Goal: Information Seeking & Learning: Learn about a topic

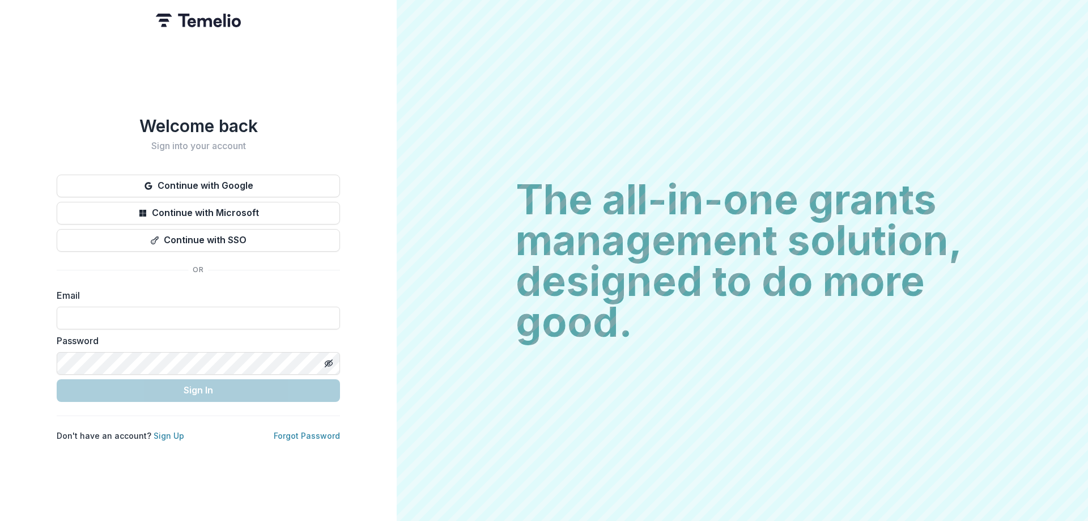
type input "**********"
click at [210, 402] on div "**********" at bounding box center [198, 278] width 283 height 325
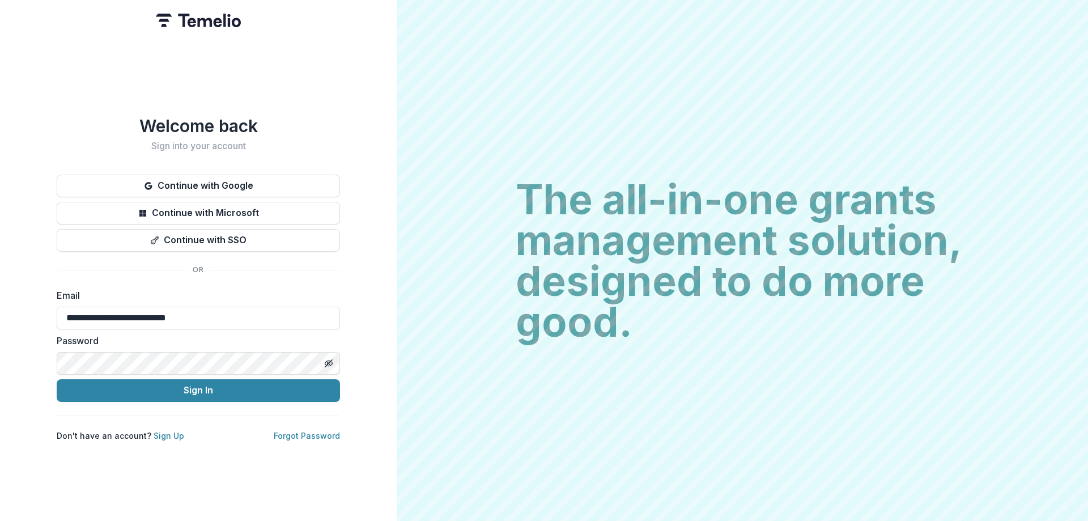
click at [205, 400] on div "**********" at bounding box center [198, 278] width 283 height 325
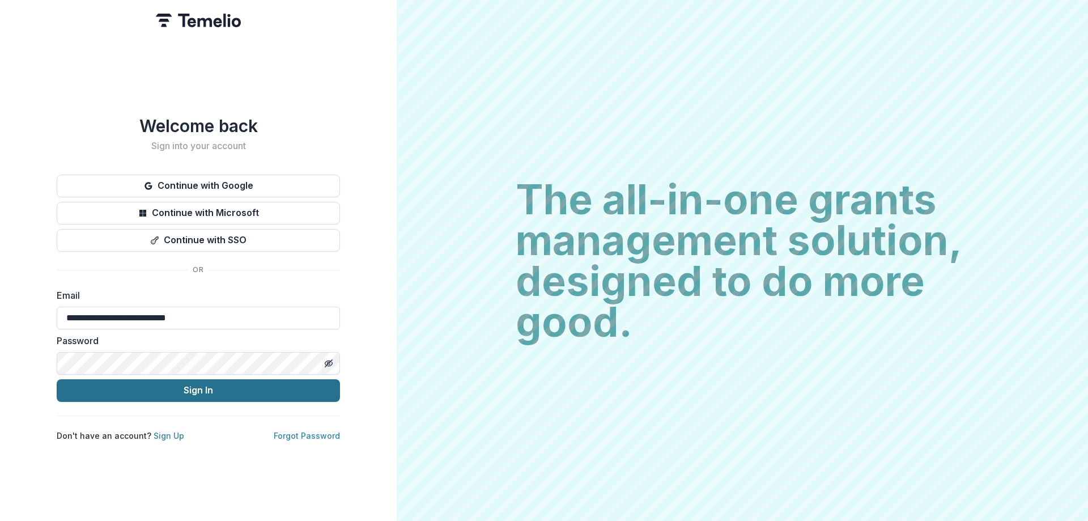
click at [203, 396] on button "Sign In" at bounding box center [198, 390] width 283 height 23
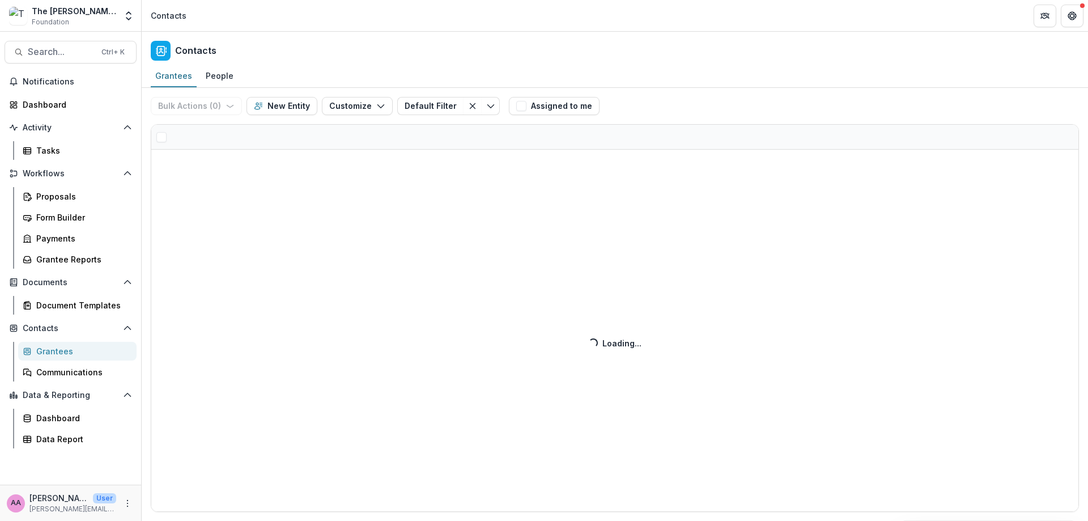
click at [113, 18] on div "The [PERSON_NAME] Foundation Data Sandbox Foundation" at bounding box center [74, 16] width 84 height 22
click at [121, 18] on button "Open entity switcher" at bounding box center [129, 16] width 16 height 23
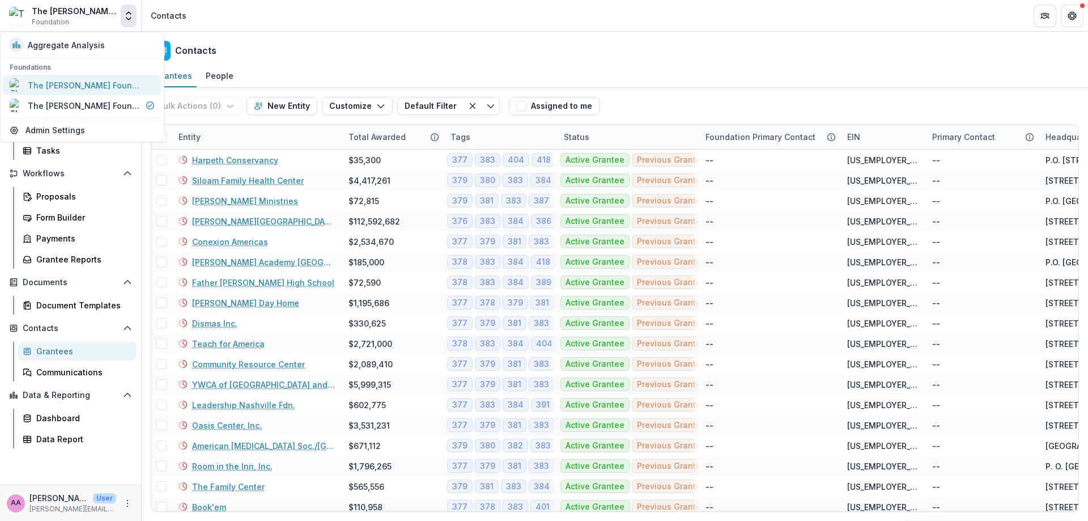
click at [89, 88] on div "The [PERSON_NAME] Foundation Workflow Sandbox" at bounding box center [84, 85] width 113 height 12
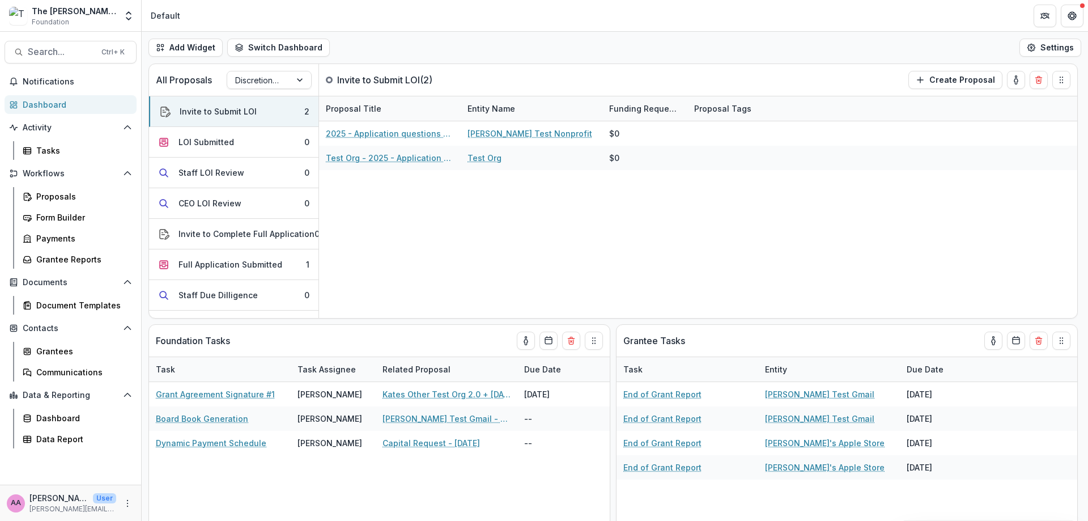
click at [116, 5] on div "The [PERSON_NAME] Foundation Workflow Sandbox Foundation Aggregate Analysis Fou…" at bounding box center [71, 16] width 132 height 23
click at [124, 14] on icon "Open entity switcher" at bounding box center [128, 15] width 11 height 11
click at [92, 112] on div "The [PERSON_NAME] Foundation Data Sandbox" at bounding box center [75, 106] width 131 height 14
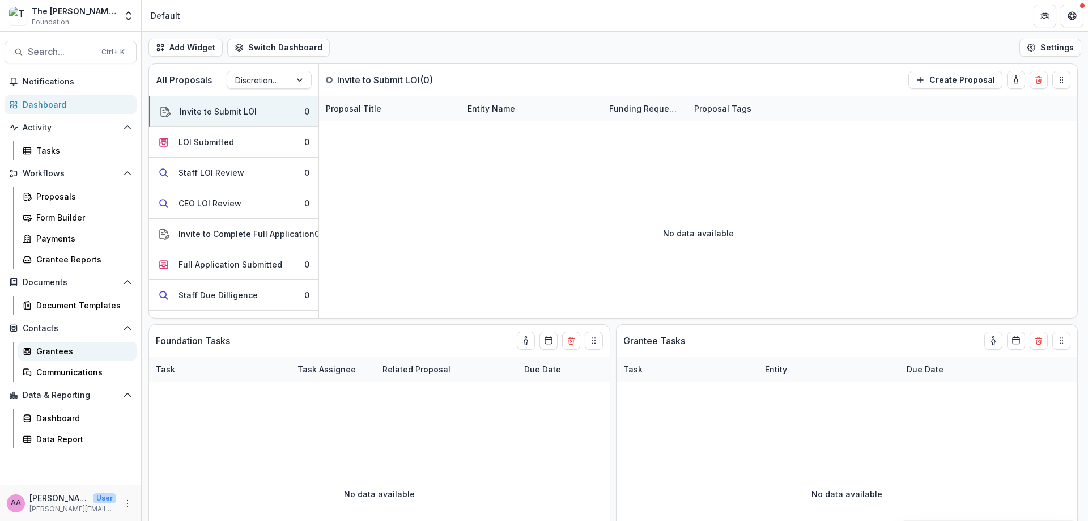
click at [50, 345] on link "Grantees" at bounding box center [77, 351] width 118 height 19
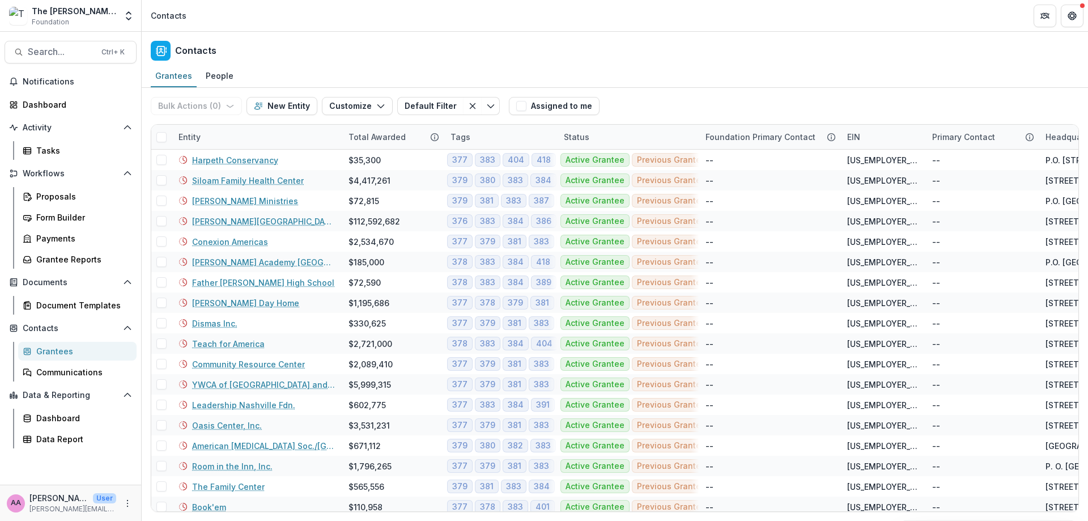
click at [58, 10] on div "The [PERSON_NAME] Foundation Data Sandbox" at bounding box center [74, 11] width 84 height 12
click at [125, 24] on button "Open entity switcher" at bounding box center [129, 16] width 16 height 23
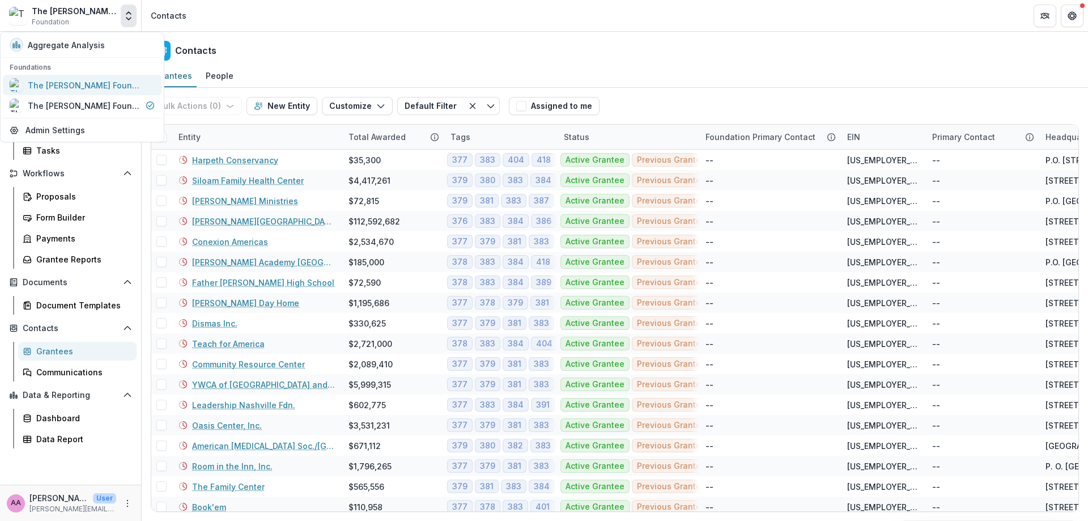
click at [106, 83] on div "The [PERSON_NAME] Foundation Workflow Sandbox" at bounding box center [84, 85] width 113 height 12
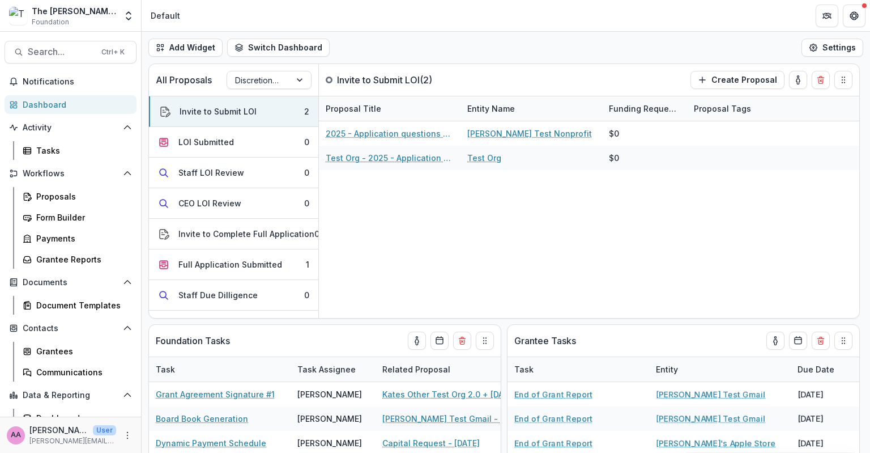
scroll to position [31, 0]
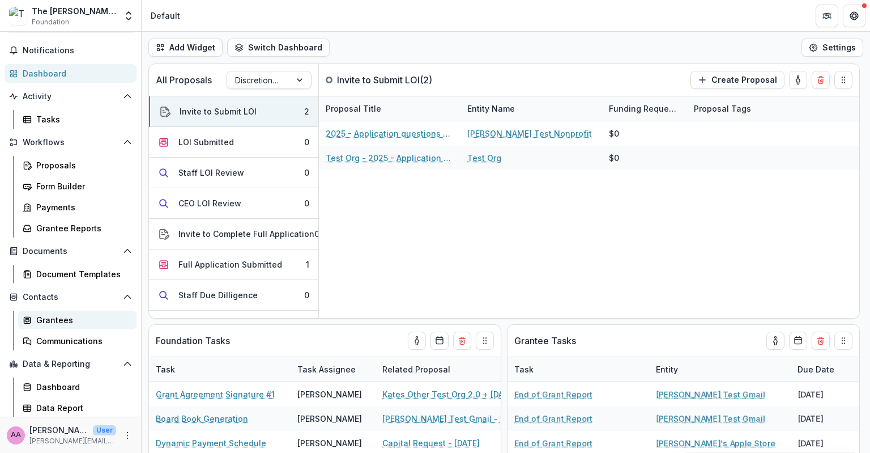
click at [35, 317] on link "Grantees" at bounding box center [77, 320] width 118 height 19
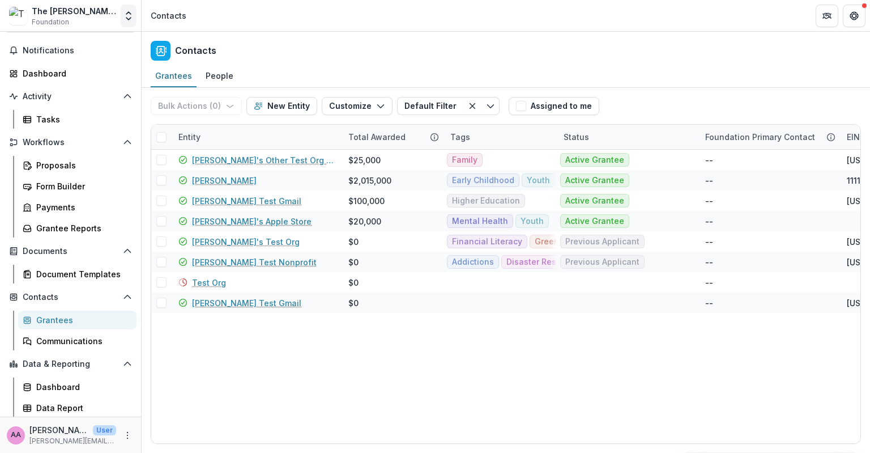
click at [127, 15] on icon "Open entity switcher" at bounding box center [128, 15] width 11 height 11
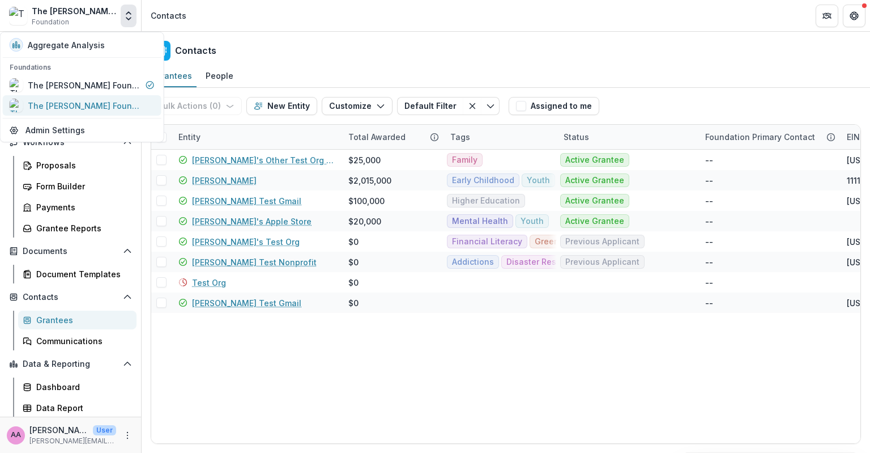
click at [112, 110] on div "The [PERSON_NAME] Foundation Data Sandbox" at bounding box center [84, 106] width 113 height 12
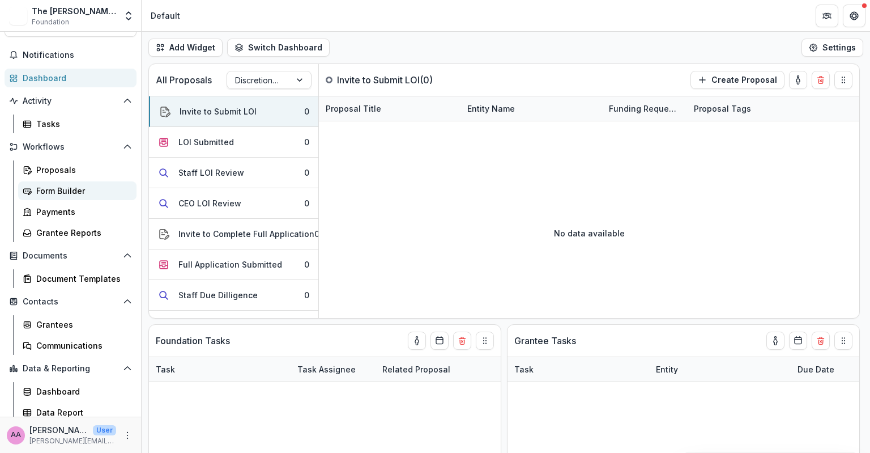
scroll to position [31, 0]
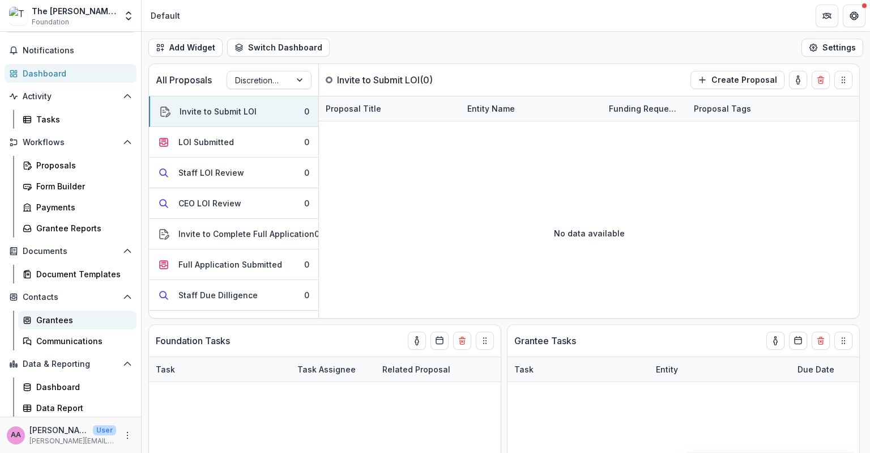
click at [53, 314] on div "Grantees" at bounding box center [81, 320] width 91 height 12
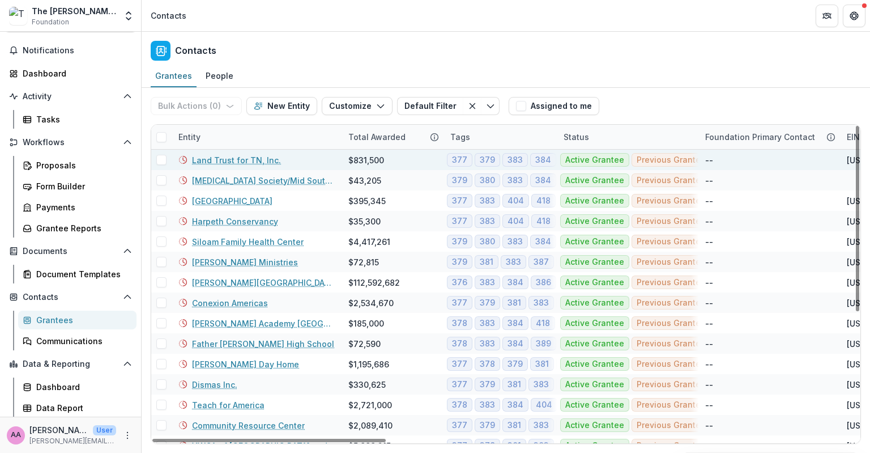
click at [206, 162] on link "Land Trust for TN, Inc." at bounding box center [236, 160] width 89 height 12
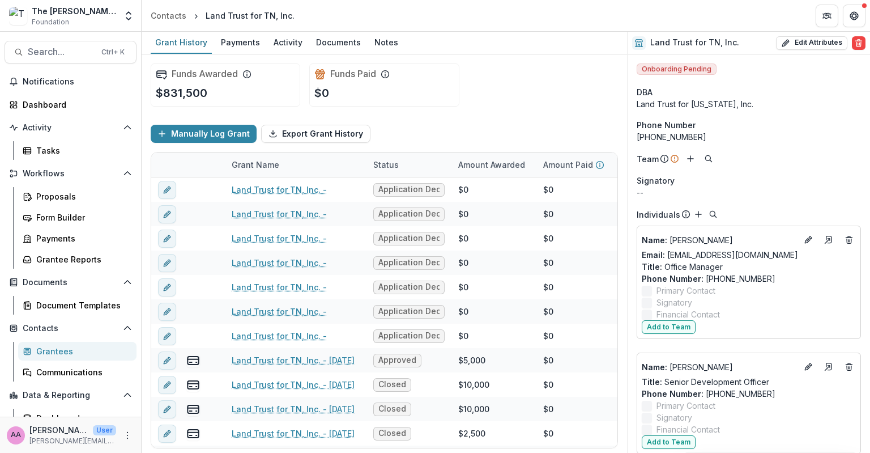
click at [48, 355] on div "Grantees" at bounding box center [81, 351] width 91 height 12
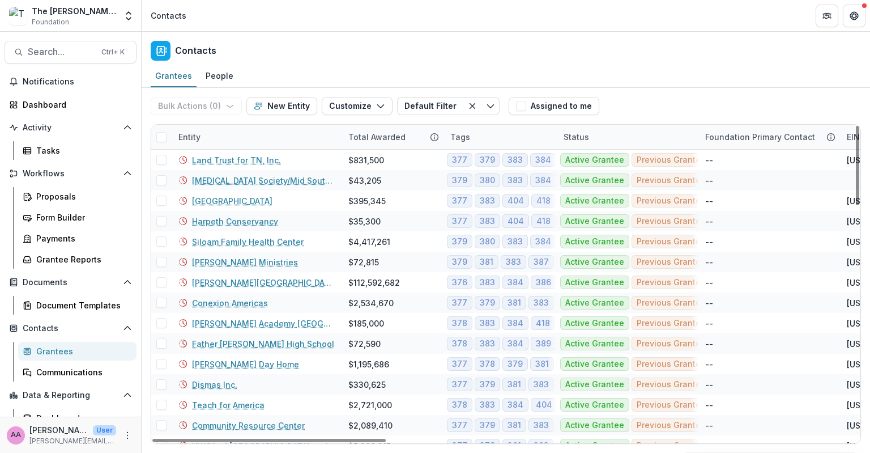
click at [197, 133] on div "Entity" at bounding box center [190, 137] width 36 height 12
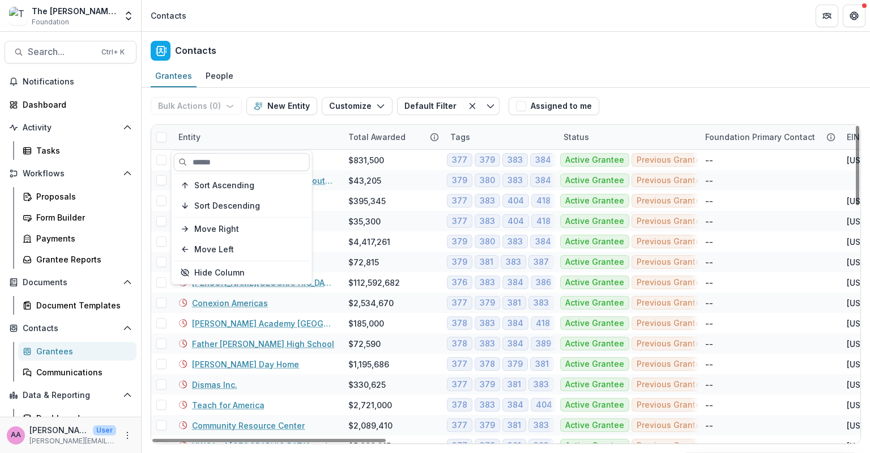
click at [203, 158] on input at bounding box center [242, 162] width 136 height 18
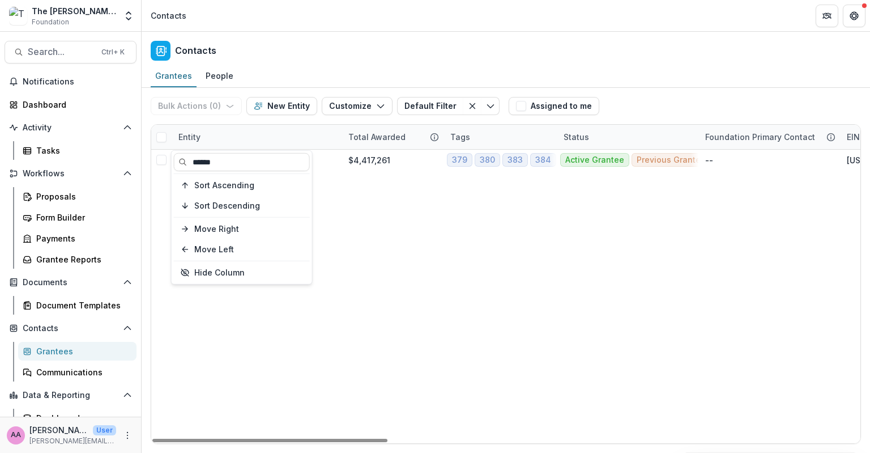
type input "******"
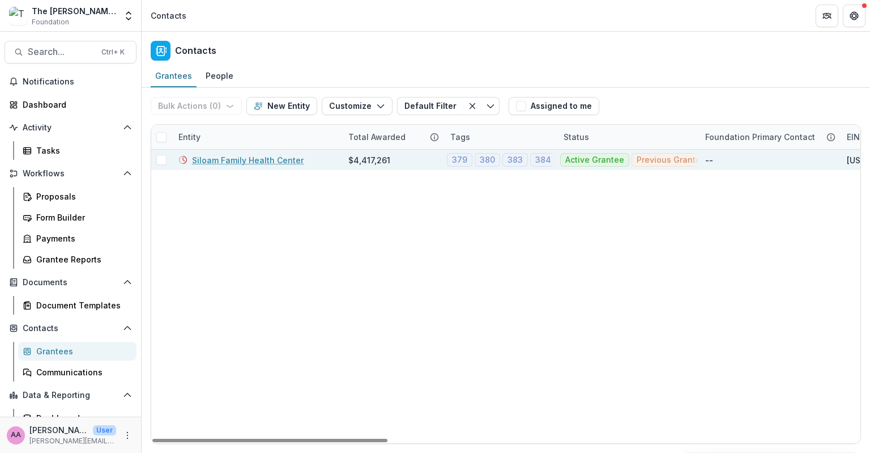
click at [236, 158] on link "Siloam Family Health Center" at bounding box center [248, 160] width 112 height 12
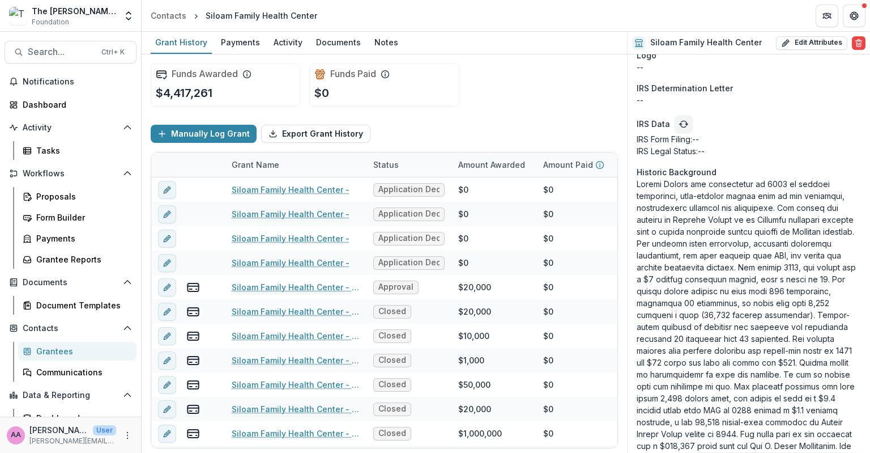
scroll to position [2133, 0]
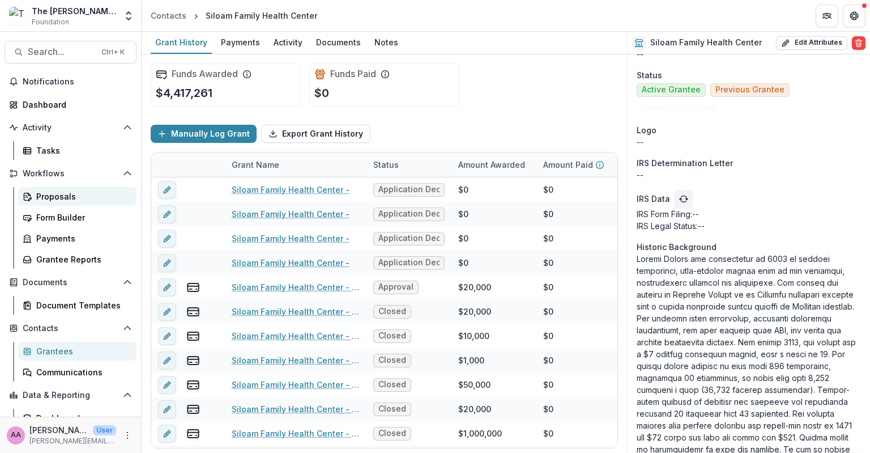
click at [61, 199] on div "Proposals" at bounding box center [81, 196] width 91 height 12
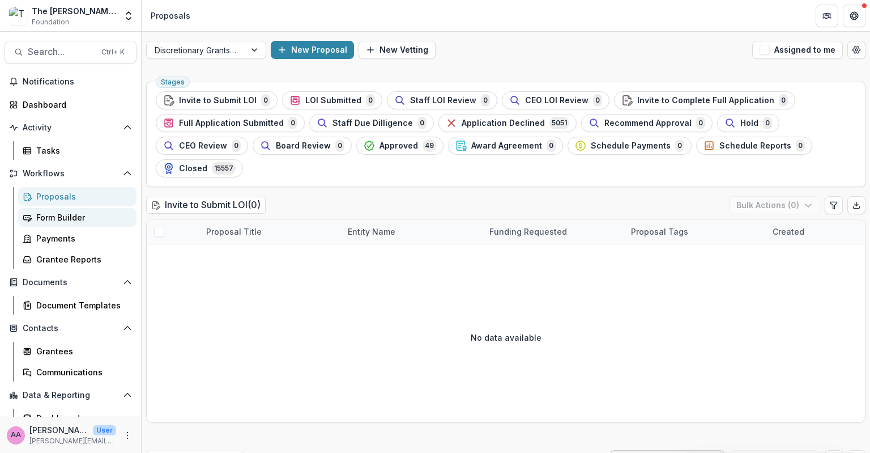
click at [107, 214] on div "Form Builder" at bounding box center [81, 217] width 91 height 12
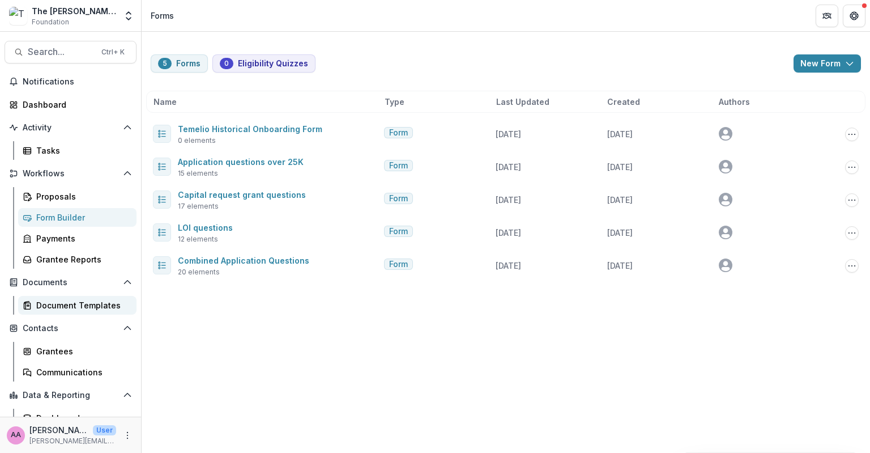
click at [58, 309] on div "Document Templates" at bounding box center [81, 305] width 91 height 12
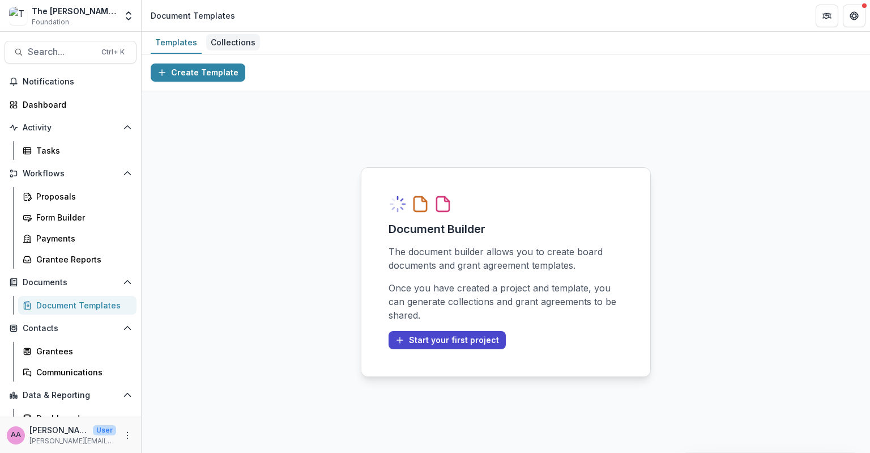
click at [236, 50] on div "Collections" at bounding box center [233, 42] width 54 height 16
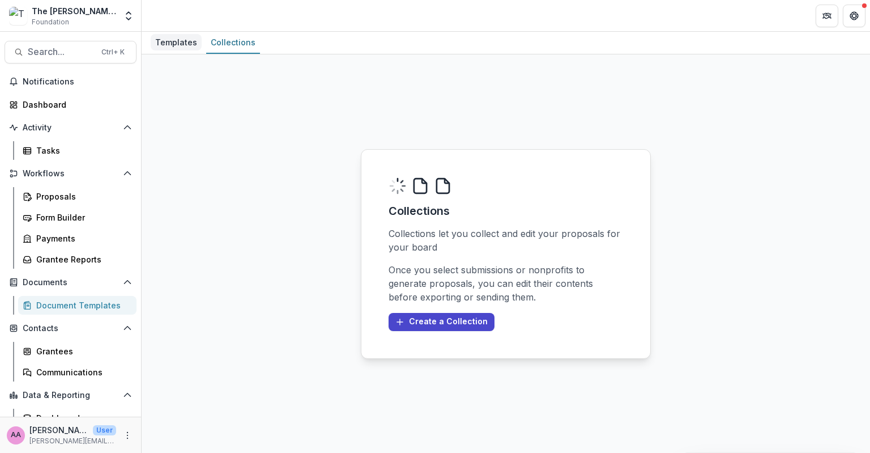
click at [185, 32] on link "Templates" at bounding box center [176, 43] width 51 height 22
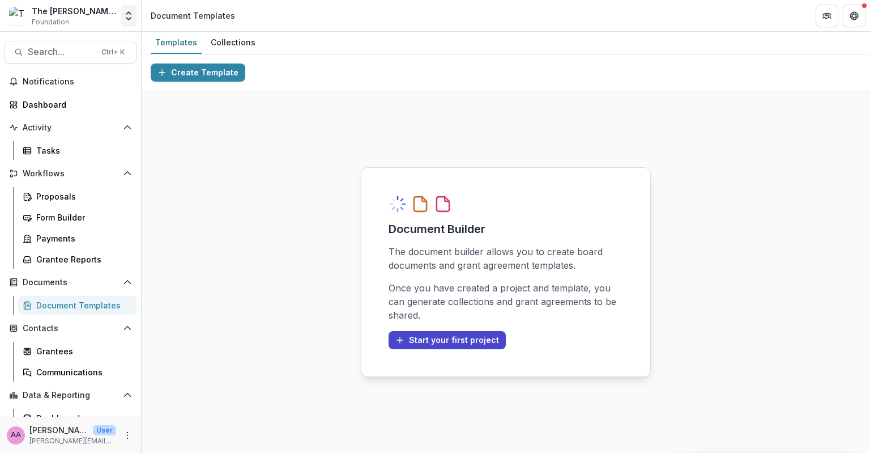
click at [136, 20] on button "Open entity switcher" at bounding box center [129, 16] width 16 height 23
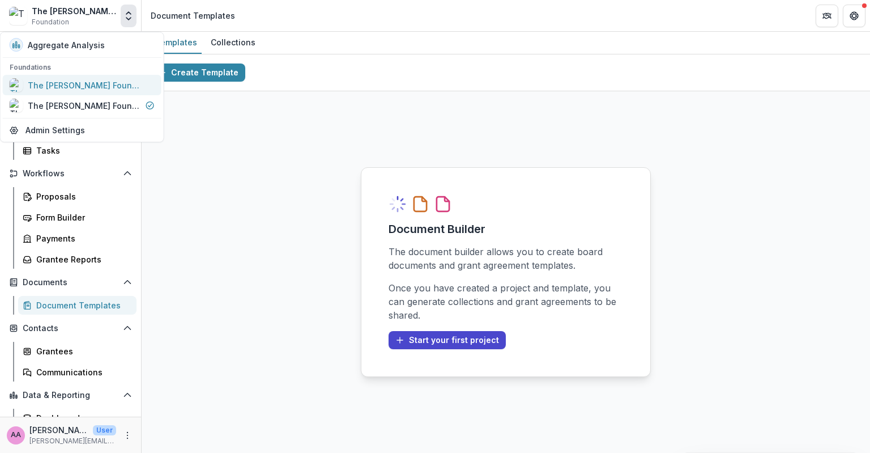
click at [109, 80] on div "The [PERSON_NAME] Foundation Workflow Sandbox" at bounding box center [84, 85] width 113 height 12
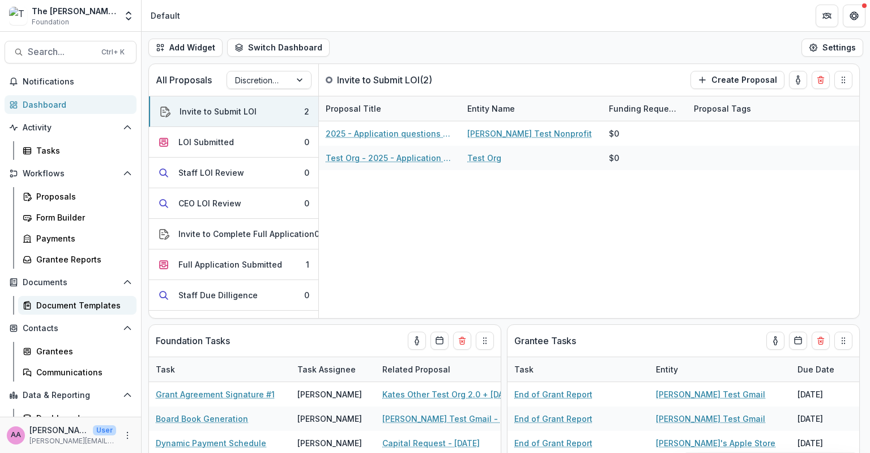
click at [56, 296] on link "Document Templates" at bounding box center [77, 305] width 118 height 19
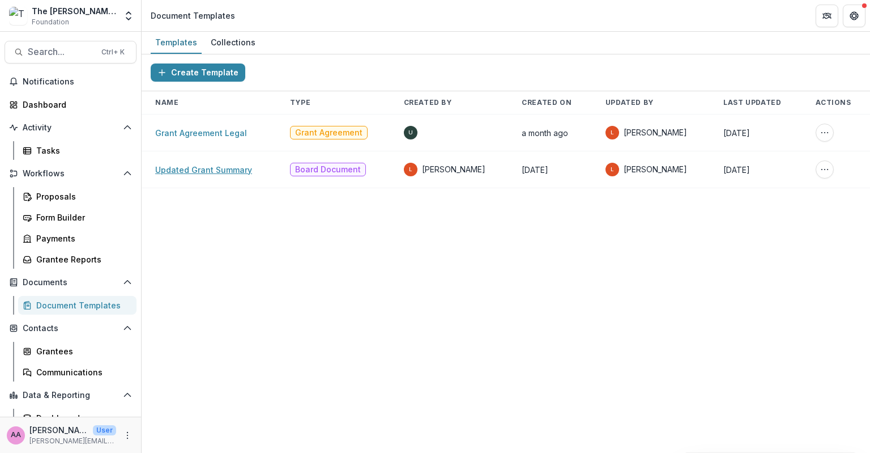
click at [211, 167] on link "Updated Grant Summary" at bounding box center [203, 170] width 97 height 10
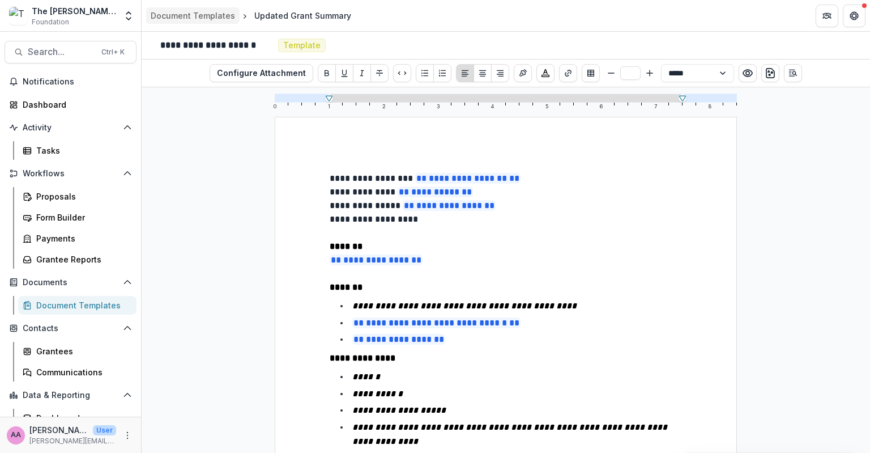
click at [212, 10] on div "Document Templates" at bounding box center [193, 16] width 84 height 12
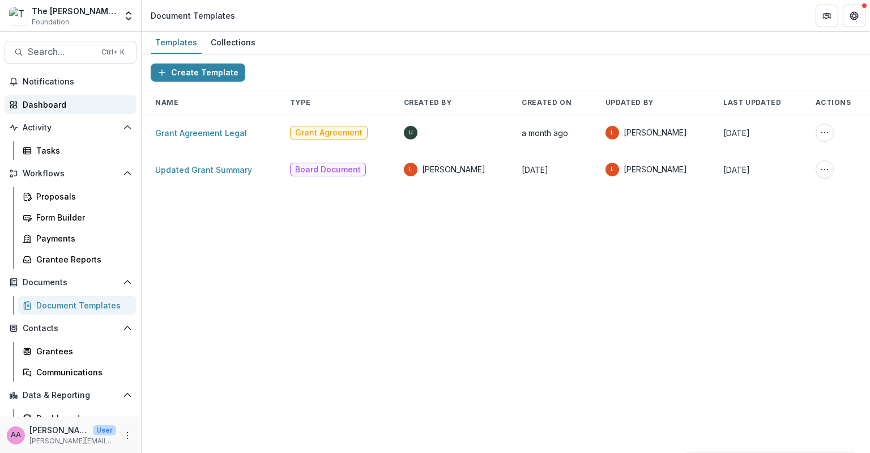
click at [54, 105] on div "Dashboard" at bounding box center [75, 105] width 105 height 12
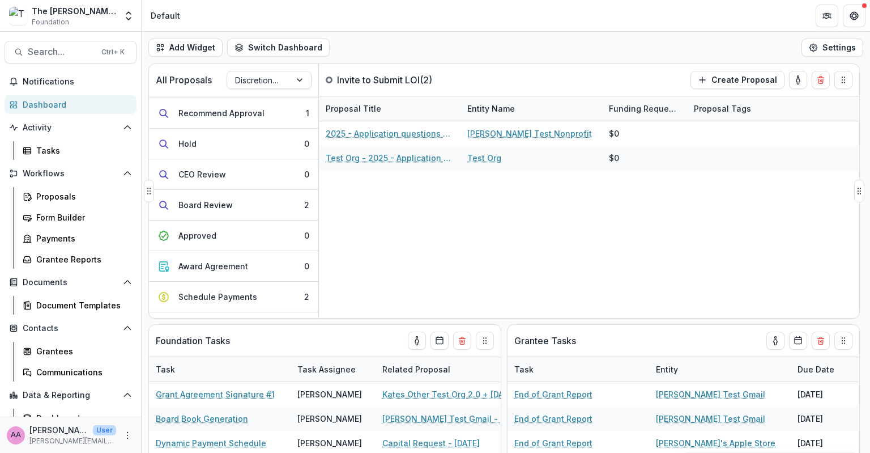
scroll to position [243, 0]
click at [243, 203] on button "Board Review 2" at bounding box center [233, 205] width 169 height 31
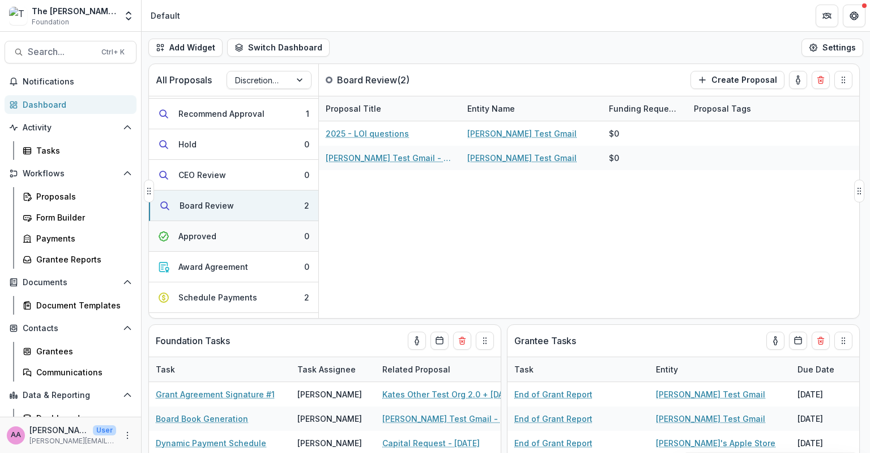
click at [235, 225] on button "Approved 0" at bounding box center [233, 236] width 169 height 31
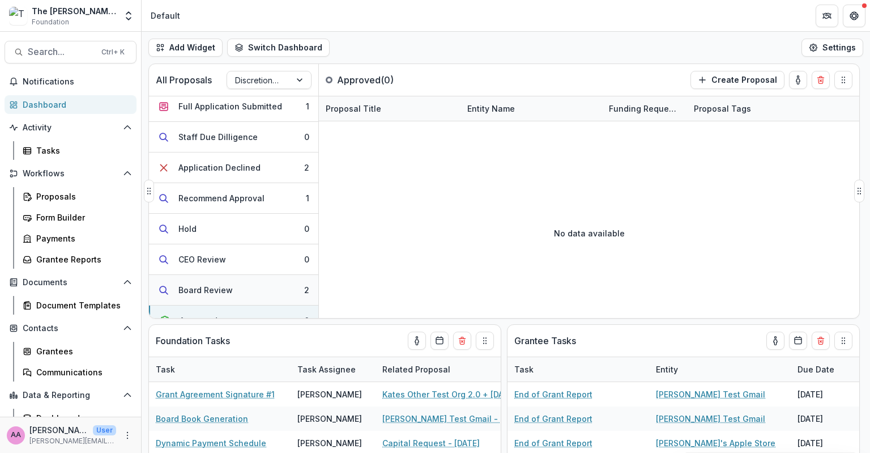
scroll to position [0, 0]
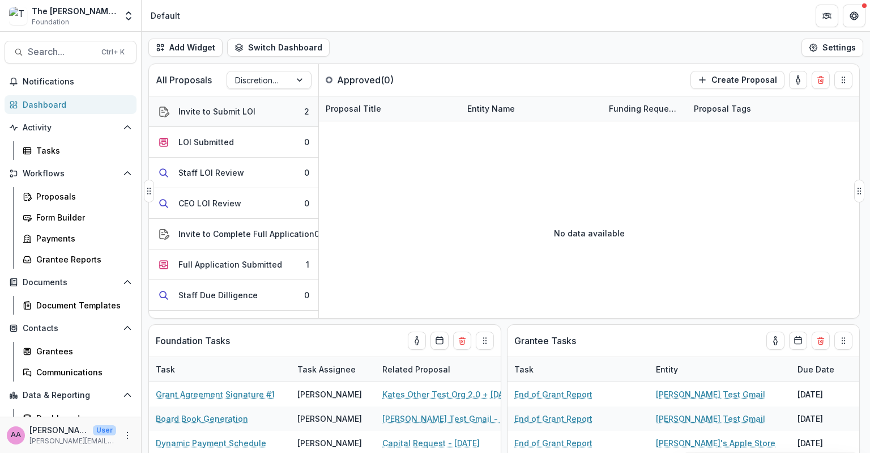
click at [217, 122] on button "Invite to Submit LOI 2" at bounding box center [233, 111] width 169 height 31
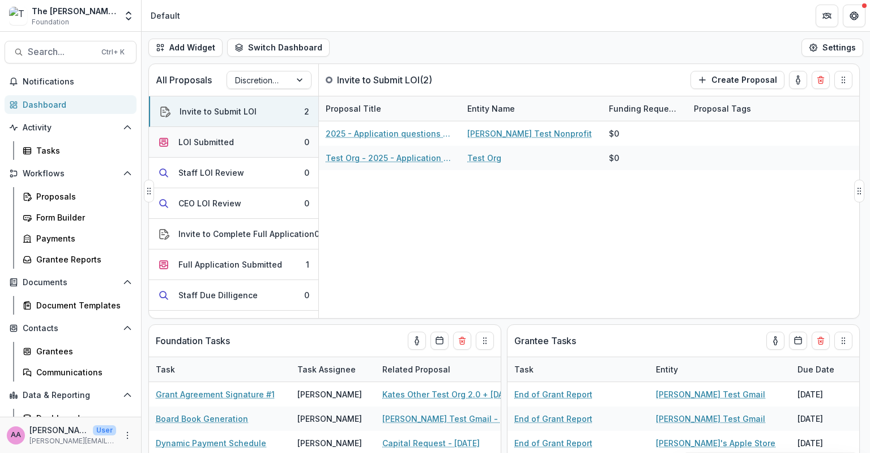
click at [227, 140] on div "LOI Submitted" at bounding box center [206, 142] width 56 height 12
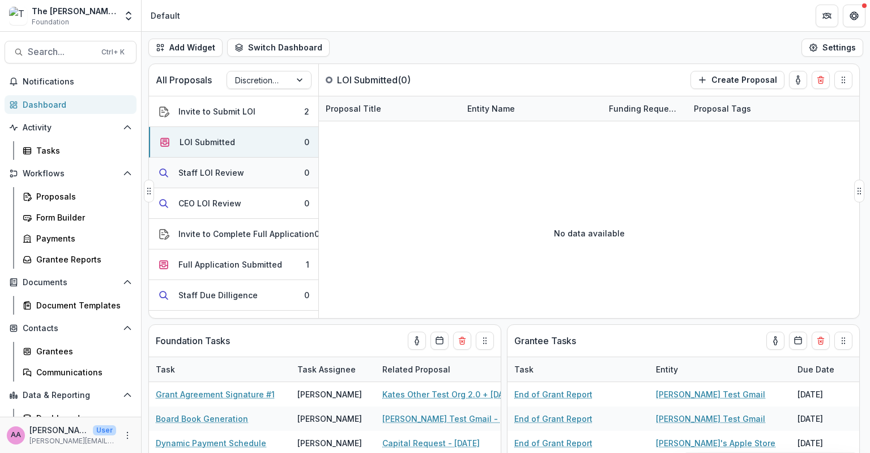
click at [224, 176] on div "Staff LOI Review" at bounding box center [211, 173] width 66 height 12
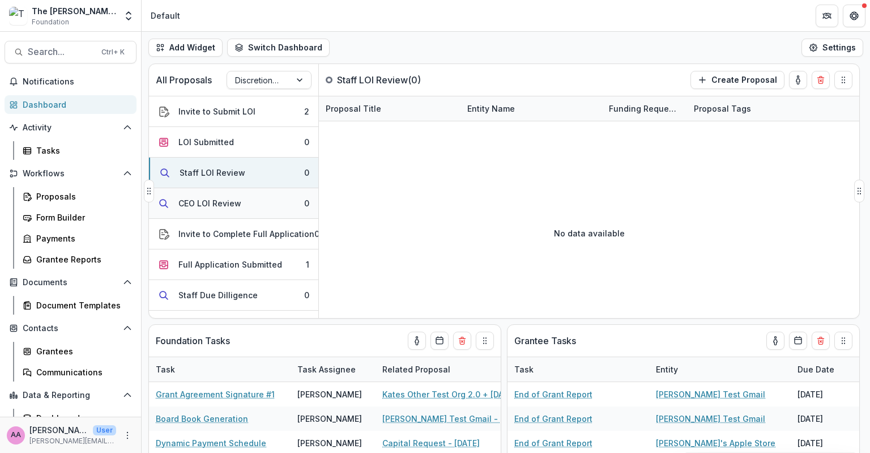
click at [224, 210] on button "CEO LOI Review 0" at bounding box center [233, 203] width 169 height 31
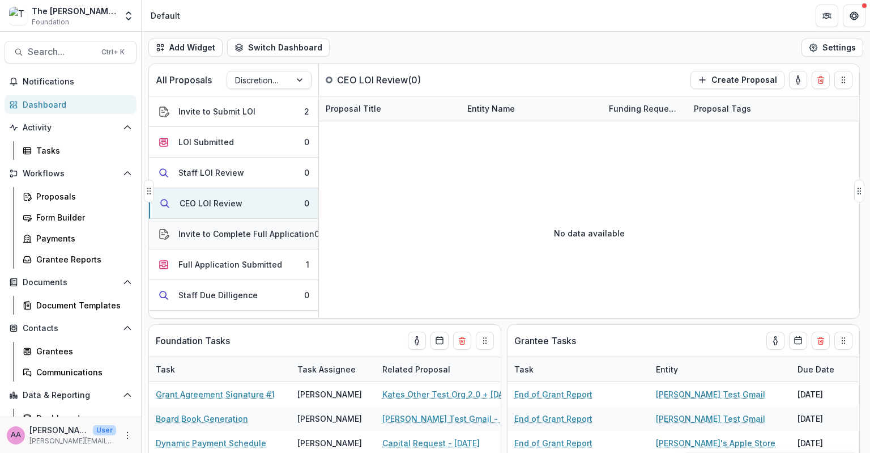
click at [219, 229] on div "Invite to Complete Full Application" at bounding box center [246, 234] width 136 height 12
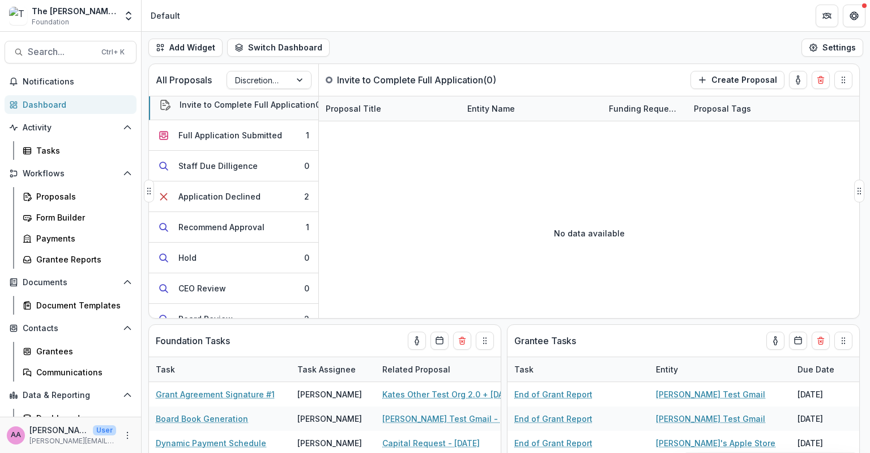
scroll to position [144, 0]
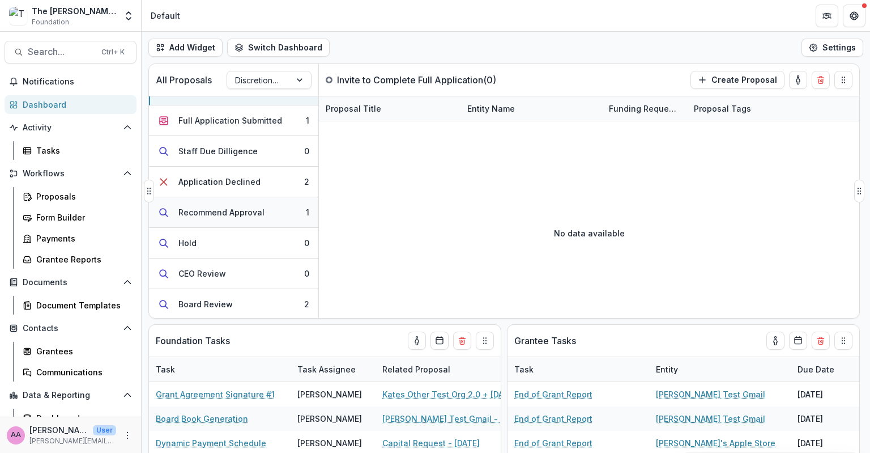
click at [228, 203] on button "Recommend Approval 1" at bounding box center [233, 212] width 169 height 31
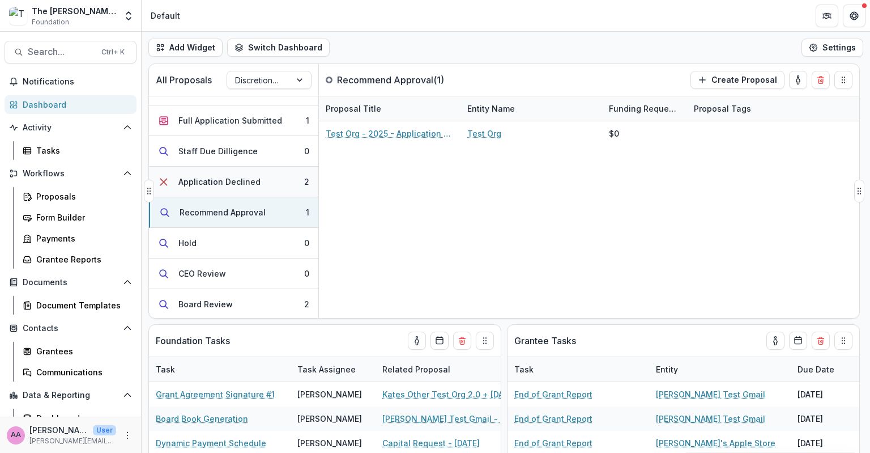
click at [236, 167] on button "Application Declined 2" at bounding box center [233, 182] width 169 height 31
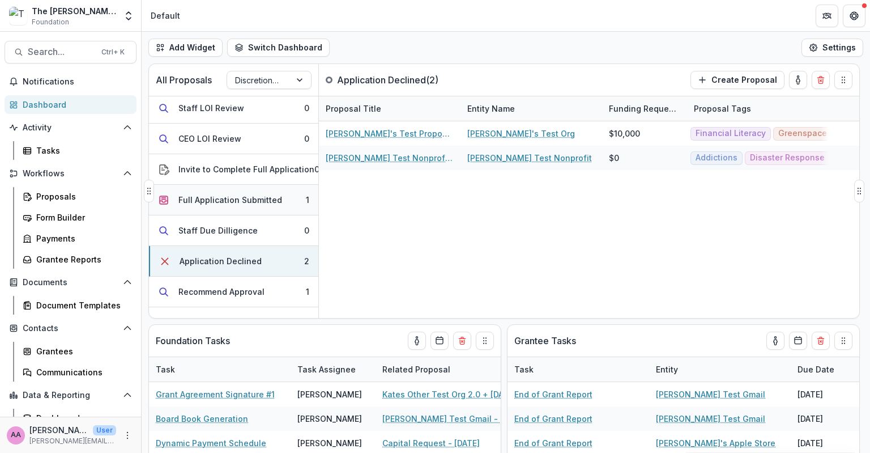
scroll to position [63, 0]
click at [228, 195] on div "Full Application Submitted" at bounding box center [230, 201] width 104 height 12
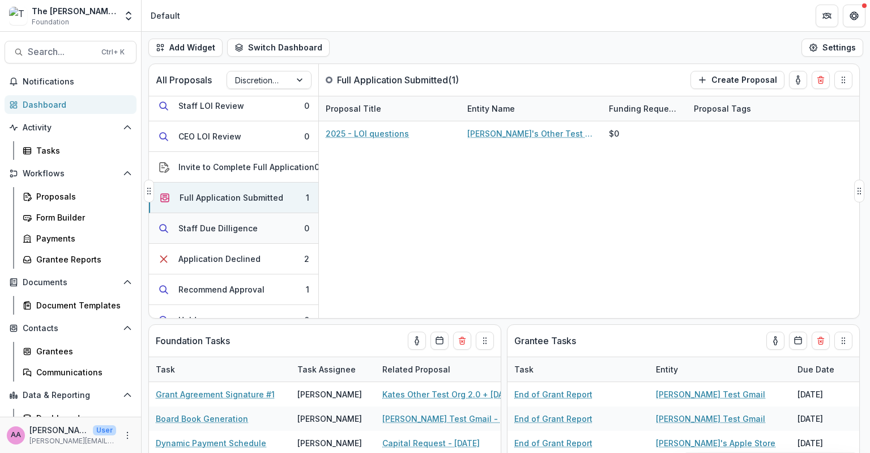
scroll to position [66, 0]
click at [233, 231] on div "Staff Due Dilligence" at bounding box center [217, 229] width 79 height 12
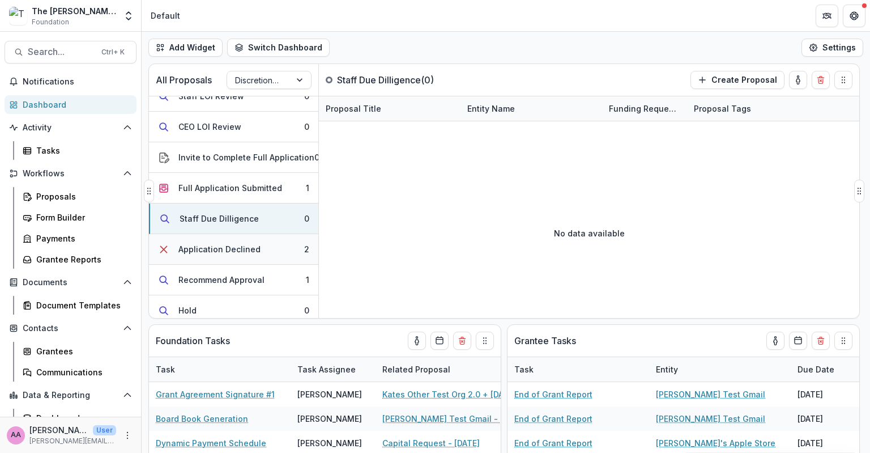
scroll to position [77, 0]
click at [231, 248] on div "Application Declined" at bounding box center [219, 249] width 82 height 12
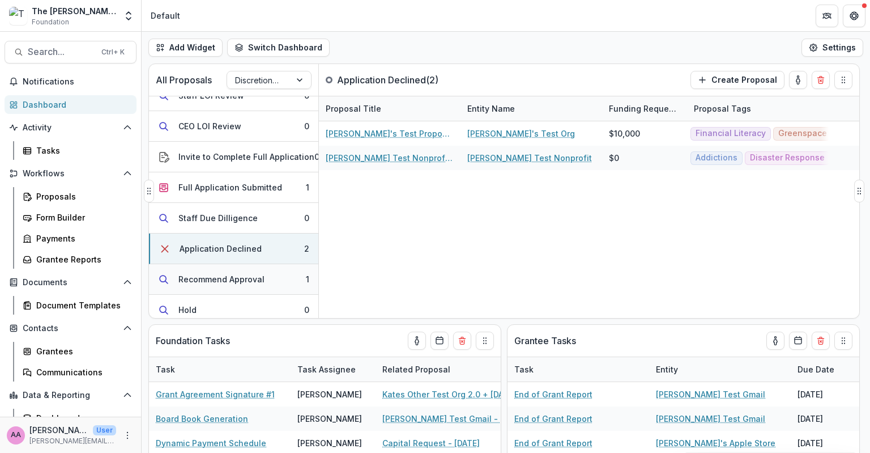
click at [229, 274] on div "Recommend Approval" at bounding box center [221, 279] width 86 height 12
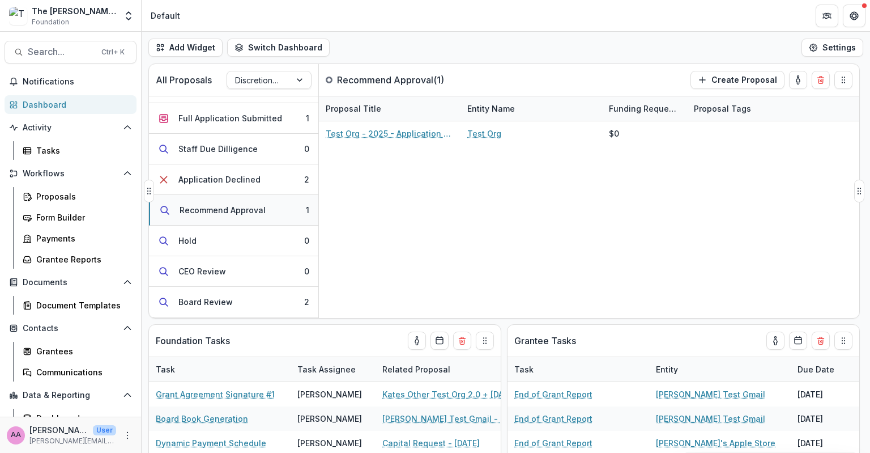
scroll to position [147, 0]
click at [231, 242] on button "Hold 0" at bounding box center [233, 239] width 169 height 31
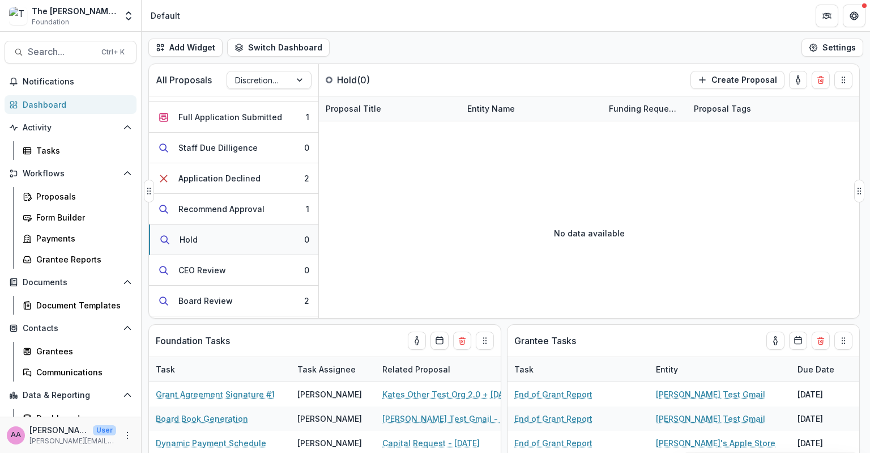
click at [231, 242] on button "Hold 0" at bounding box center [233, 239] width 169 height 31
click at [227, 280] on button "CEO Review 0" at bounding box center [233, 270] width 169 height 31
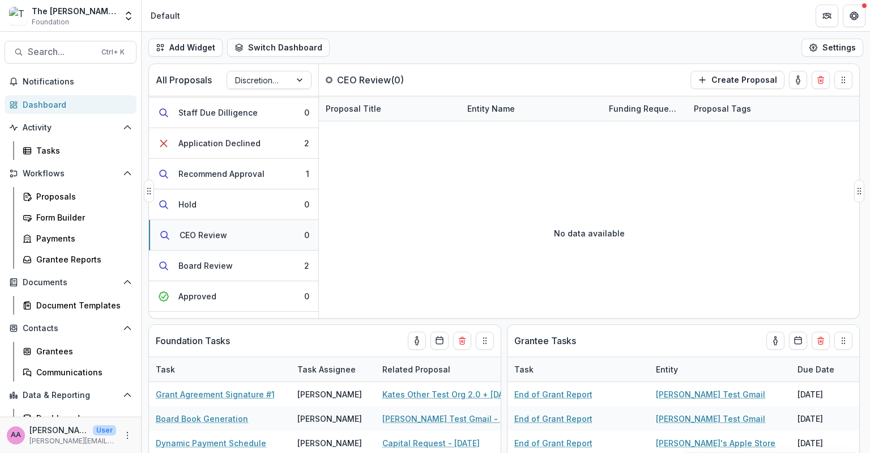
scroll to position [181, 0]
click at [227, 282] on button "Approved 0" at bounding box center [233, 297] width 169 height 31
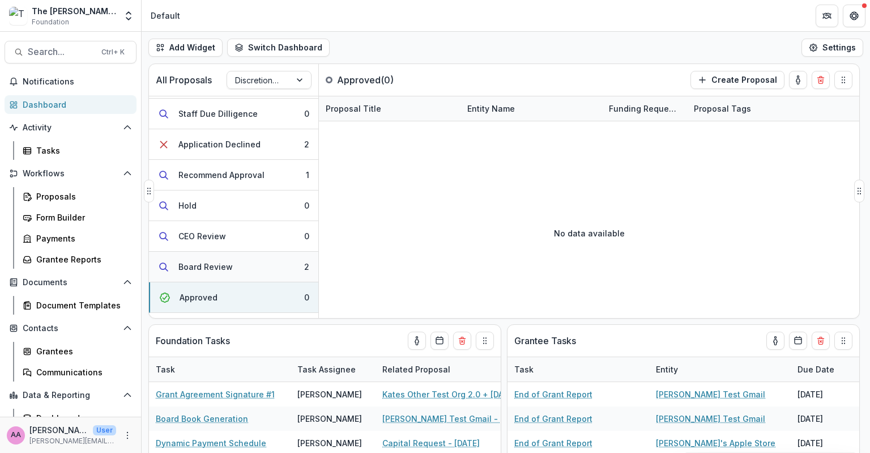
click at [226, 271] on button "Board Review 2" at bounding box center [233, 267] width 169 height 31
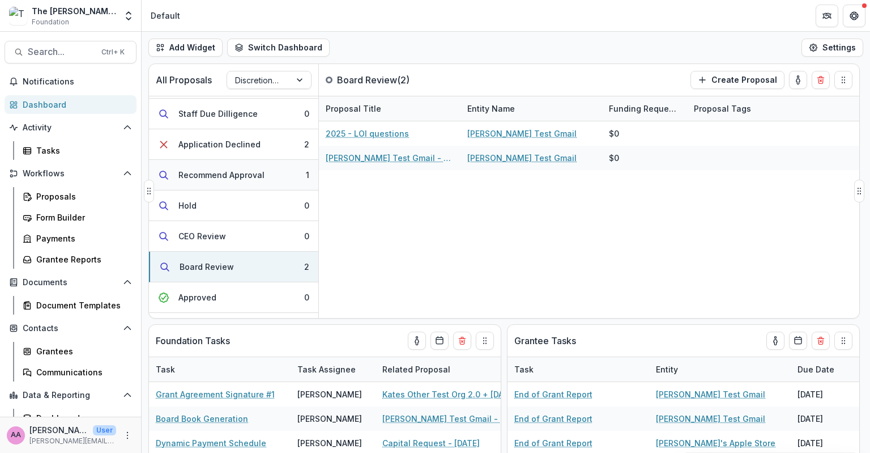
scroll to position [0, 0]
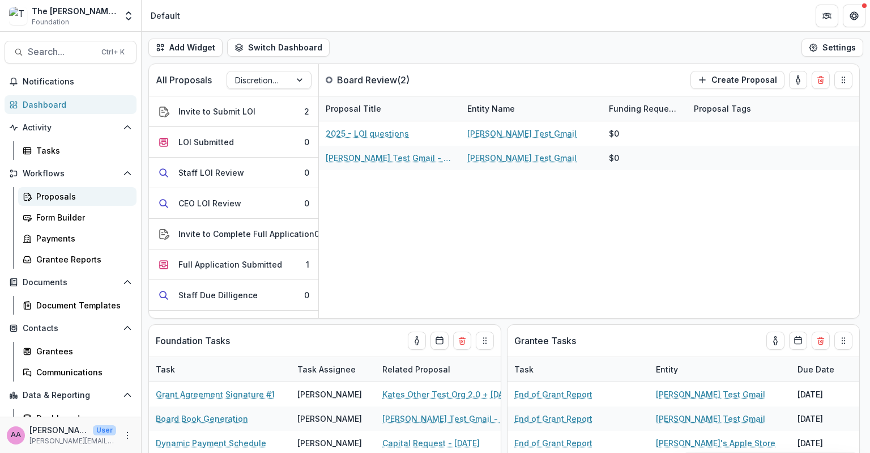
click at [86, 197] on div "Proposals" at bounding box center [81, 196] width 91 height 12
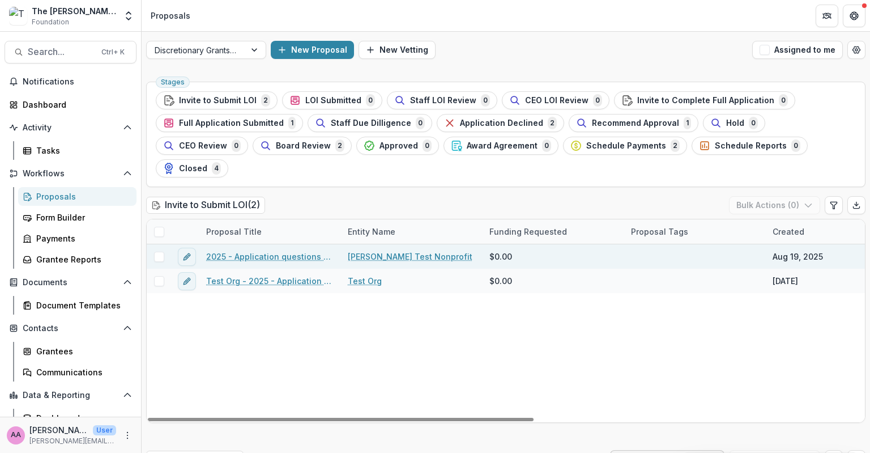
click at [239, 250] on link "2025 - Application questions over 25K" at bounding box center [270, 256] width 128 height 12
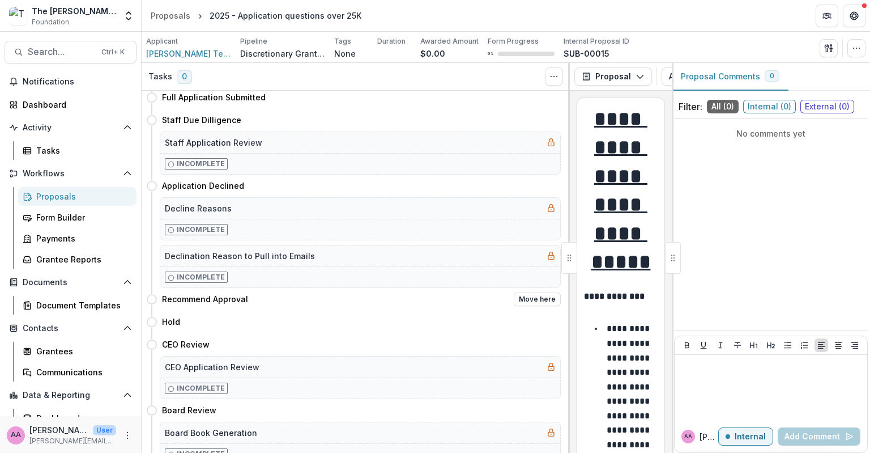
scroll to position [248, 0]
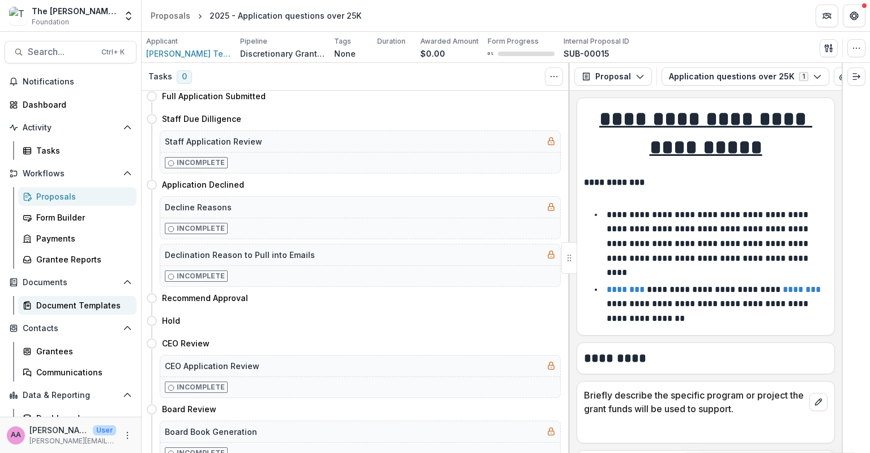
click at [84, 298] on link "Document Templates" at bounding box center [77, 305] width 118 height 19
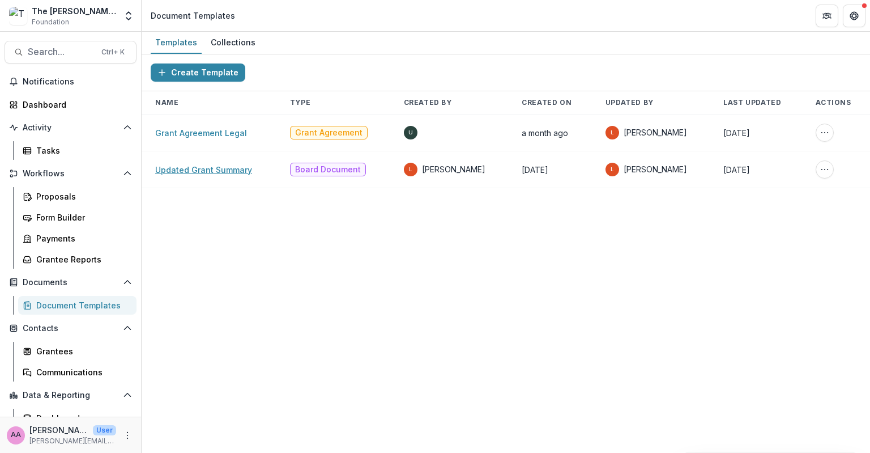
click at [202, 165] on link "Updated Grant Summary" at bounding box center [203, 170] width 97 height 10
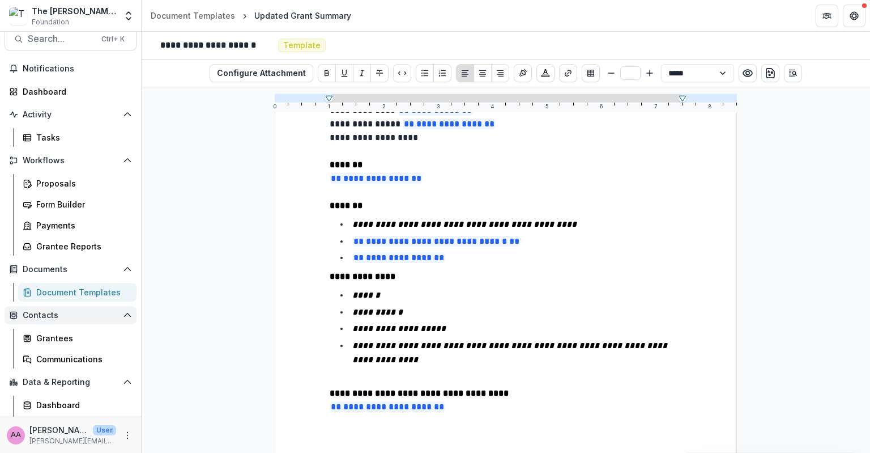
scroll to position [14, 0]
click at [73, 242] on div "Grantee Reports" at bounding box center [81, 246] width 91 height 12
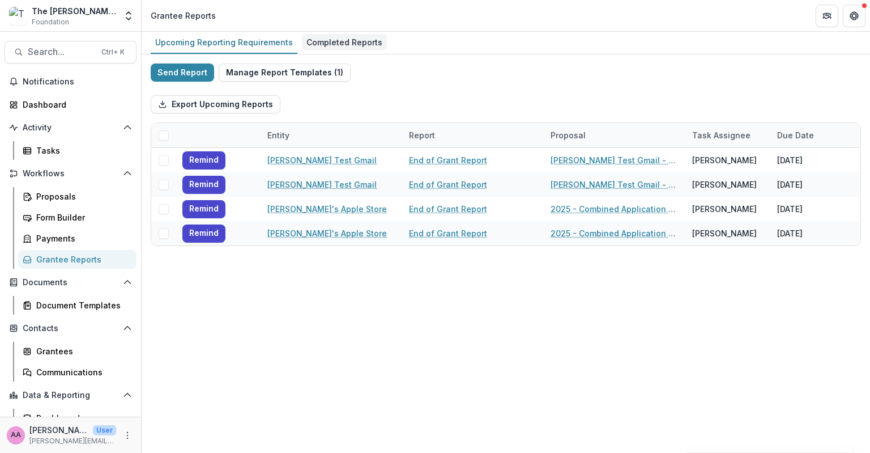
click at [324, 36] on div "Completed Reports" at bounding box center [344, 42] width 85 height 16
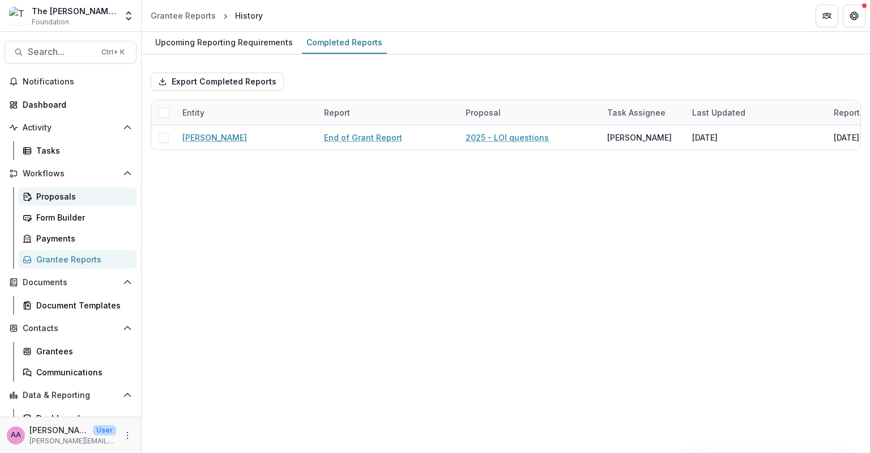
click at [71, 198] on div "Proposals" at bounding box center [81, 196] width 91 height 12
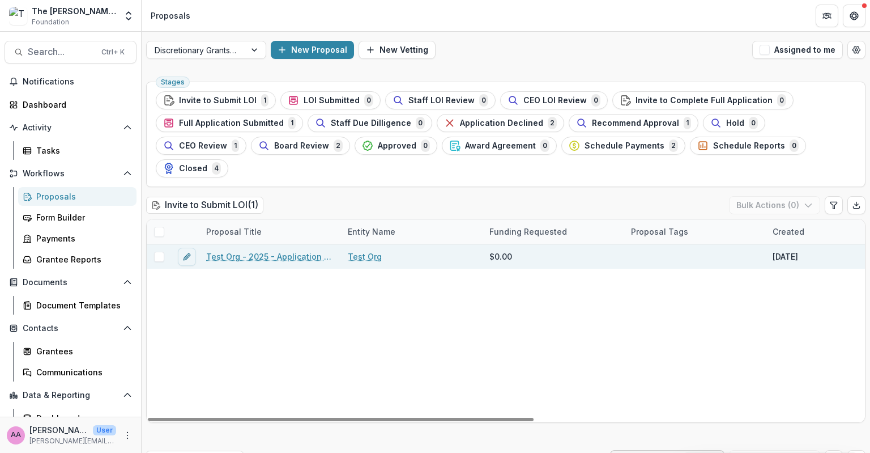
click at [237, 250] on link "Test Org - 2025 - Application questions over 25K" at bounding box center [270, 256] width 128 height 12
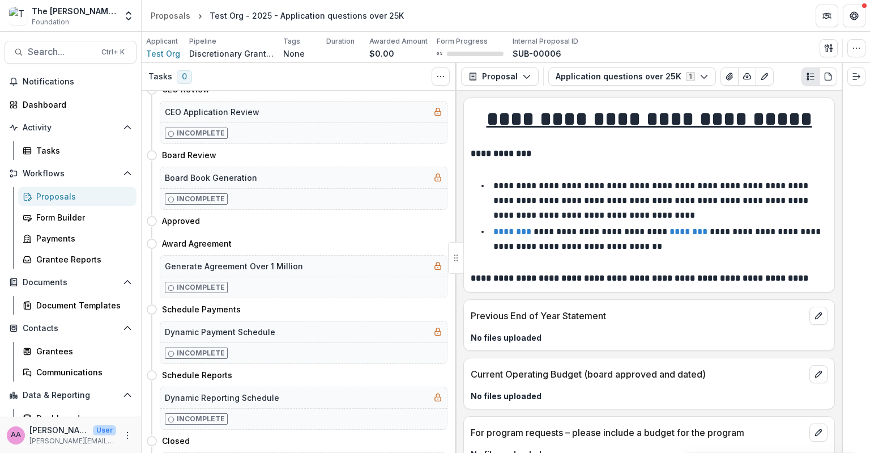
scroll to position [537, 0]
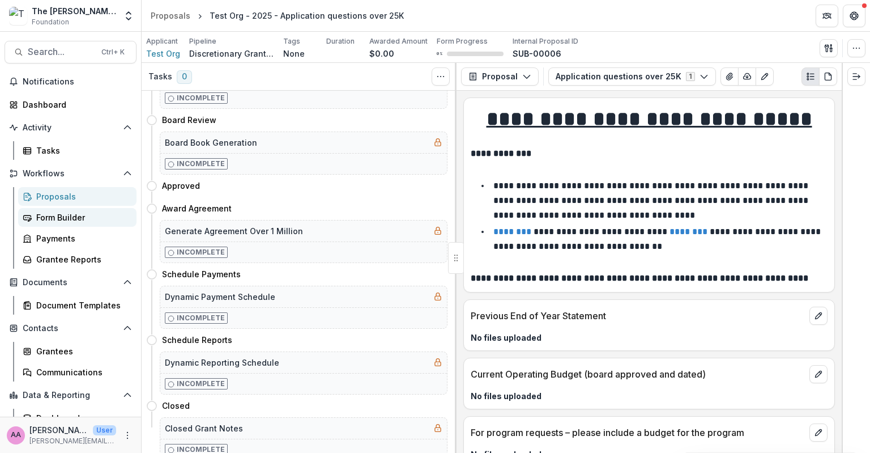
click at [52, 214] on div "Form Builder" at bounding box center [81, 217] width 91 height 12
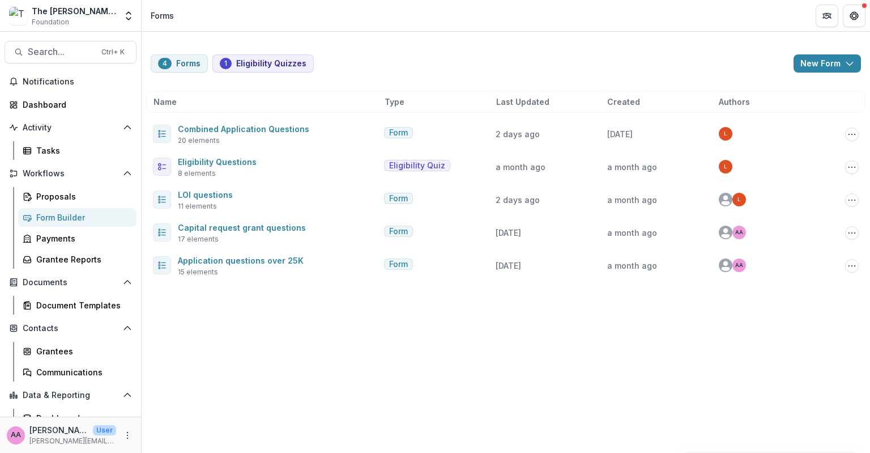
click at [66, 206] on div "Proposals Form Builder Payments Grantee Reports" at bounding box center [77, 228] width 127 height 82
click at [60, 199] on div "Proposals" at bounding box center [81, 196] width 91 height 12
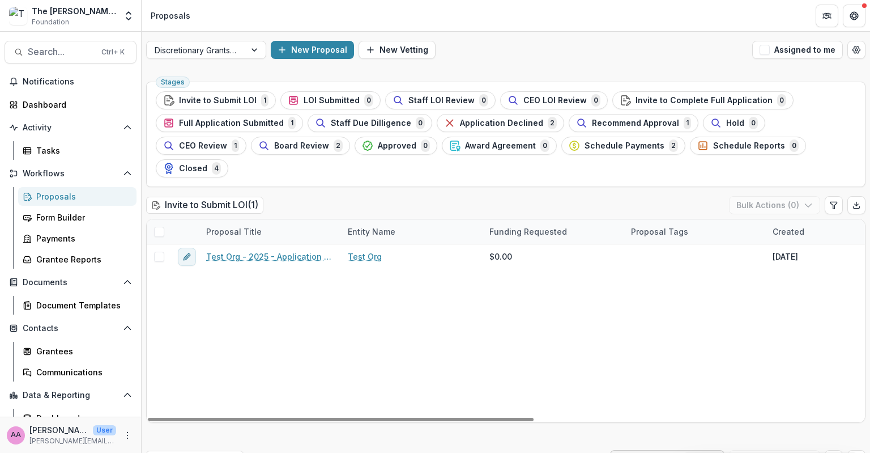
click at [48, 116] on div "Notifications Dashboard Activity Tasks Workflows Proposals Form Builder Payment…" at bounding box center [70, 261] width 141 height 376
click at [42, 108] on div "Dashboard" at bounding box center [75, 105] width 105 height 12
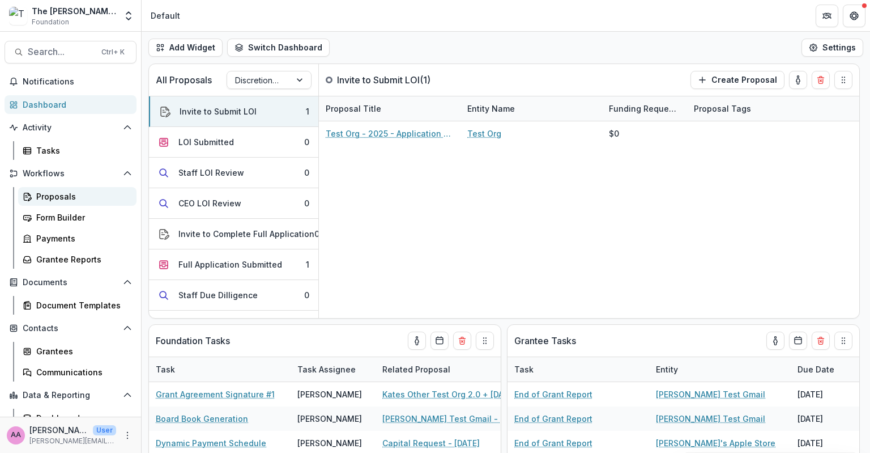
click at [52, 197] on div "Proposals" at bounding box center [81, 196] width 91 height 12
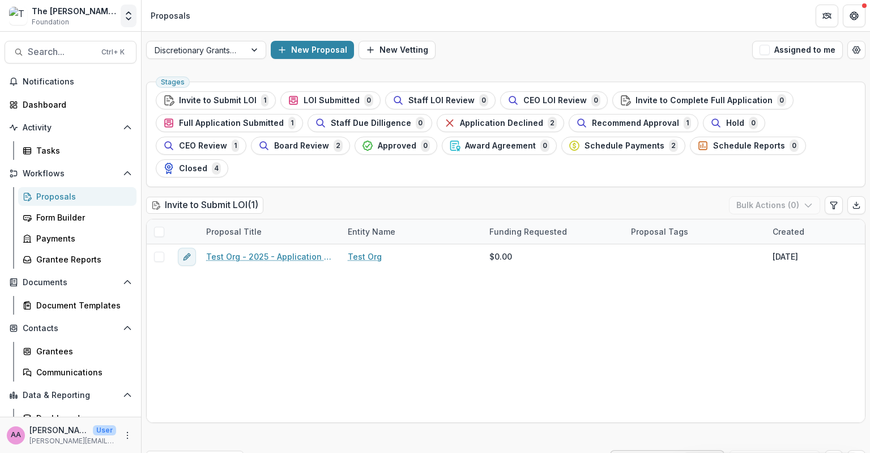
click at [123, 21] on icon "Open entity switcher" at bounding box center [128, 15] width 11 height 11
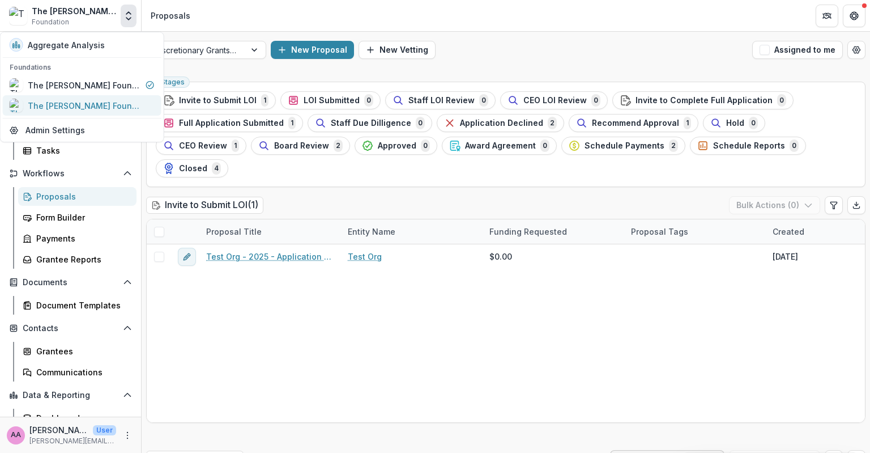
click at [116, 100] on div "The [PERSON_NAME] Foundation Data Sandbox" at bounding box center [84, 106] width 113 height 12
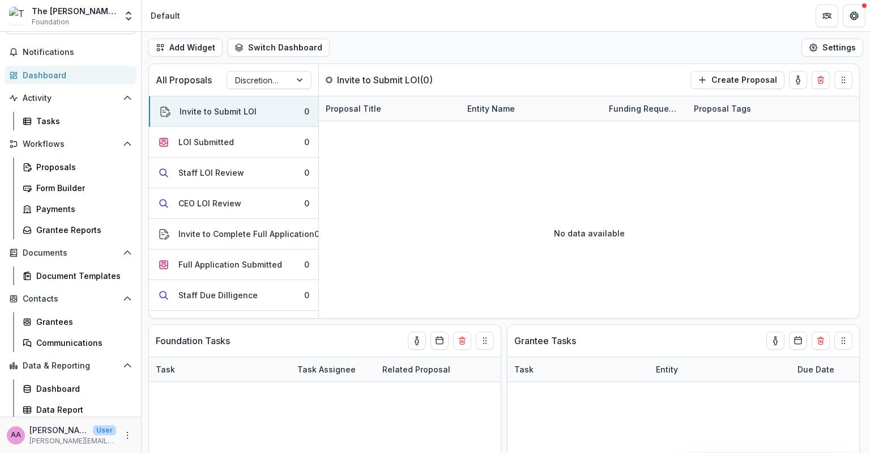
scroll to position [31, 0]
click at [53, 315] on div "Grantees" at bounding box center [81, 320] width 91 height 12
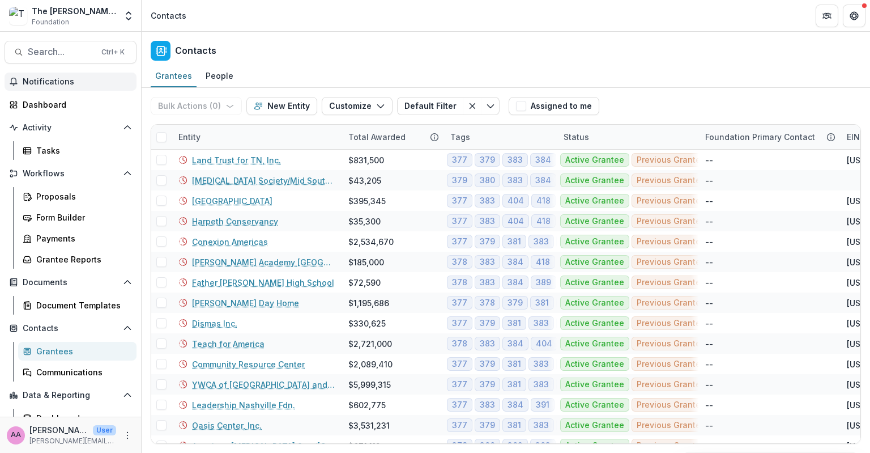
click at [36, 79] on span "Notifications" at bounding box center [77, 82] width 109 height 10
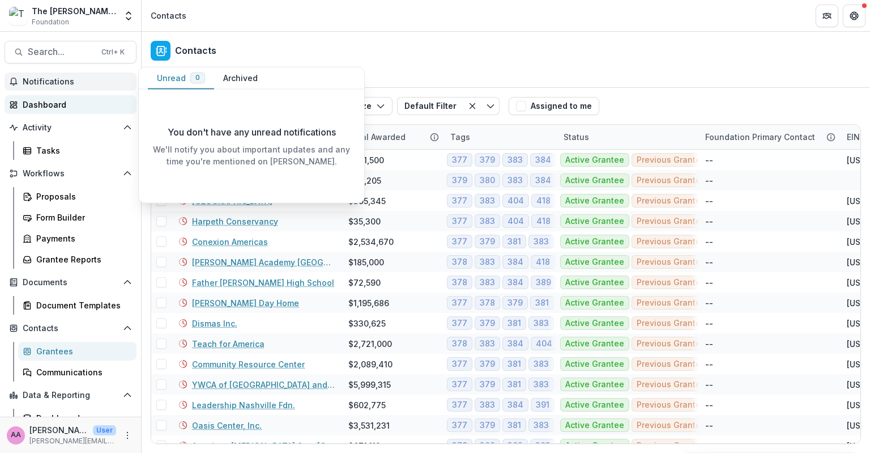
click at [37, 99] on div "Dashboard" at bounding box center [75, 105] width 105 height 12
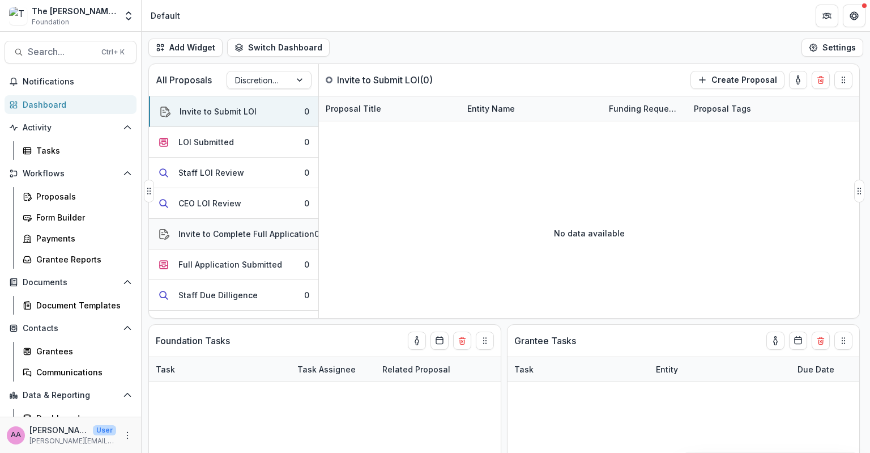
scroll to position [295, 0]
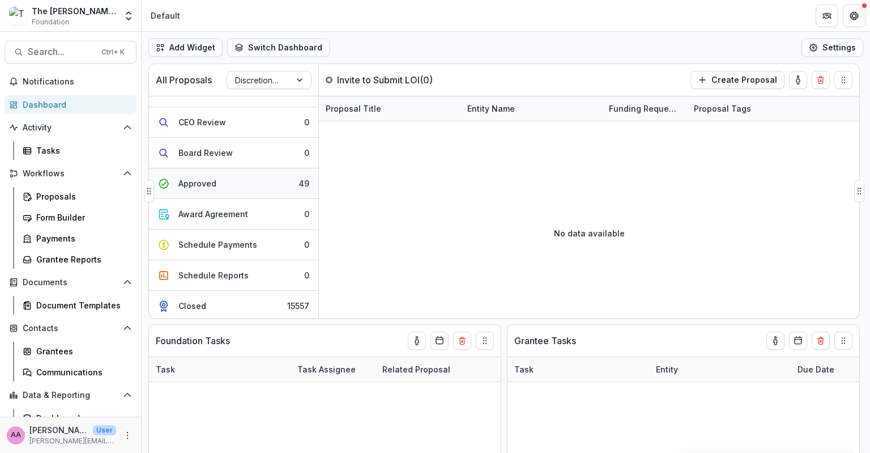
click at [197, 186] on div "Approved" at bounding box center [197, 183] width 38 height 12
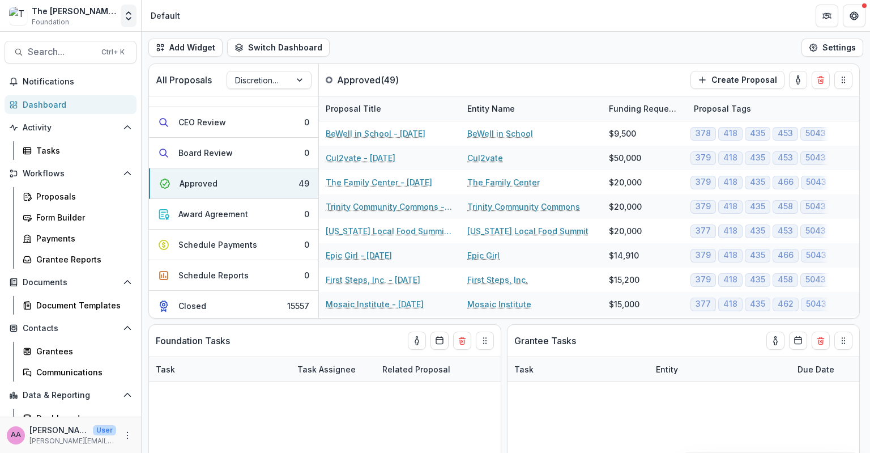
click at [130, 22] on button "Open entity switcher" at bounding box center [129, 16] width 16 height 23
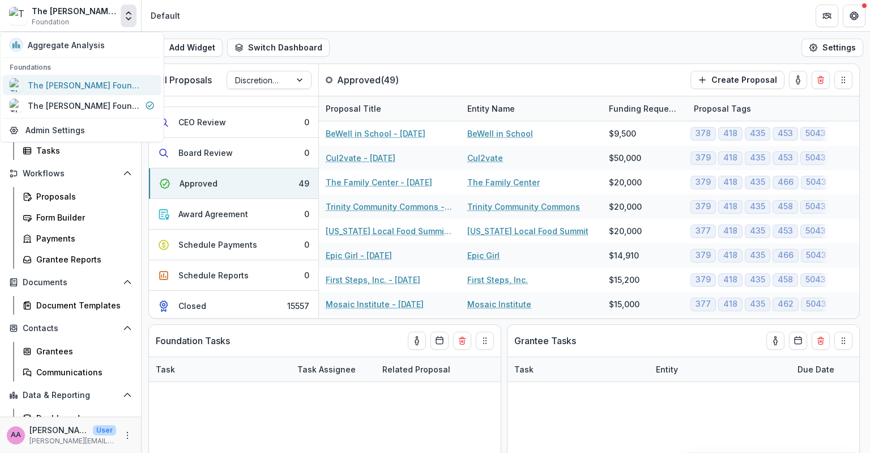
click at [97, 85] on div "The [PERSON_NAME] Foundation Workflow Sandbox" at bounding box center [84, 85] width 113 height 12
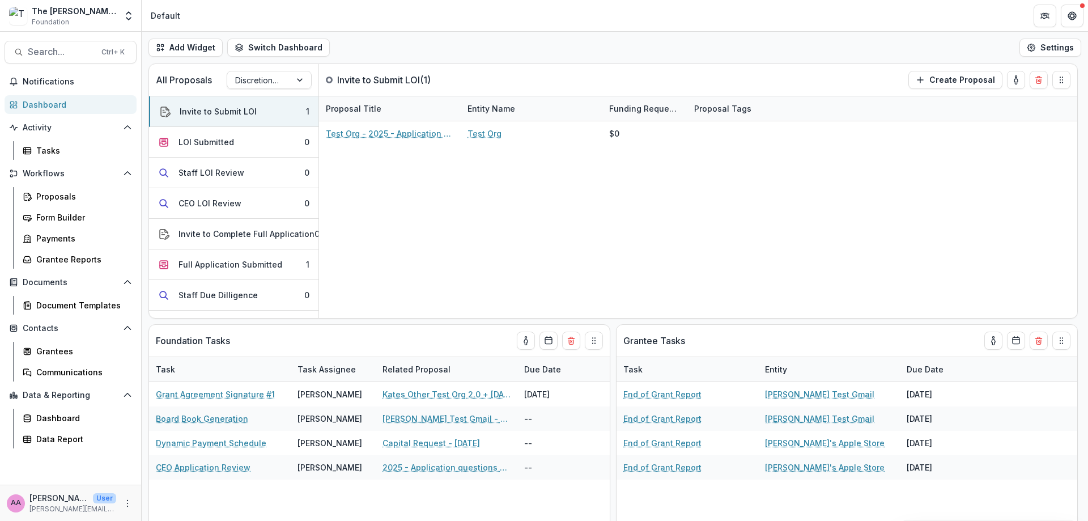
scroll to position [7, 0]
